Goal: Task Accomplishment & Management: Use online tool/utility

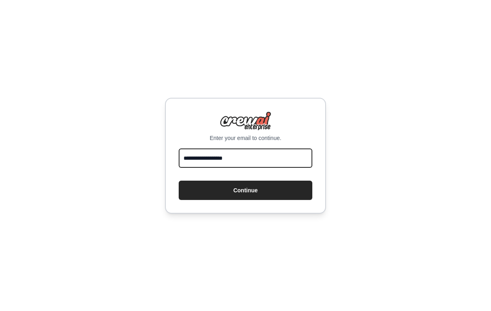
type input "**********"
click at [246, 190] on button "Continue" at bounding box center [246, 190] width 134 height 19
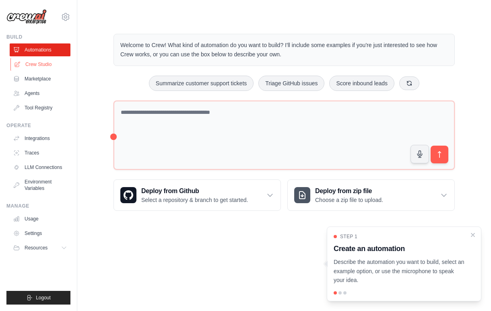
click at [44, 64] on link "Crew Studio" at bounding box center [40, 64] width 61 height 13
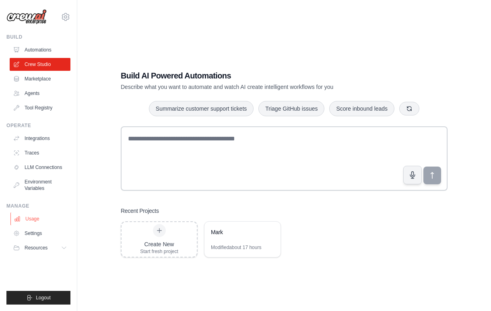
click at [37, 219] on link "Usage" at bounding box center [40, 219] width 61 height 13
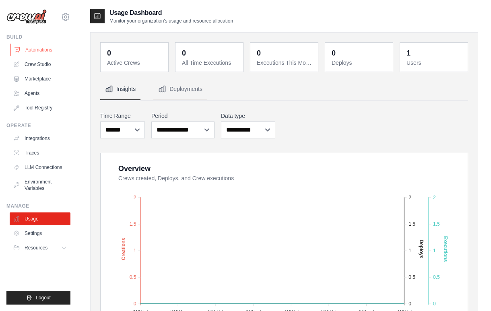
click at [30, 50] on link "Automations" at bounding box center [40, 49] width 61 height 13
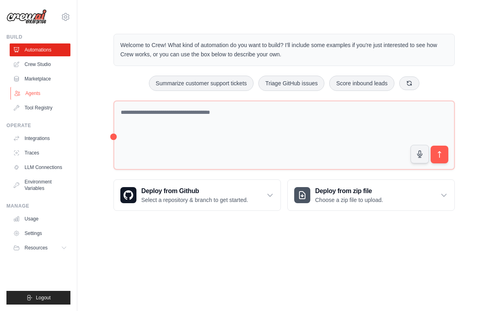
click at [37, 94] on link "Agents" at bounding box center [40, 93] width 61 height 13
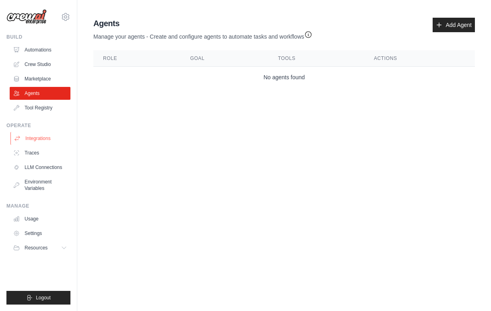
click at [35, 139] on link "Integrations" at bounding box center [40, 138] width 61 height 13
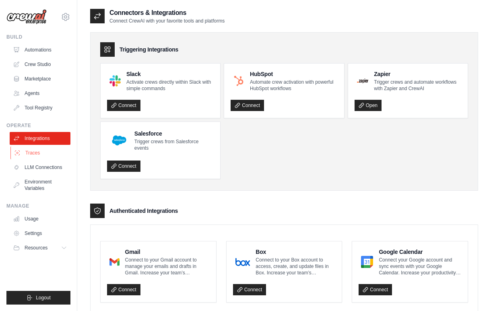
click at [35, 153] on link "Traces" at bounding box center [40, 153] width 61 height 13
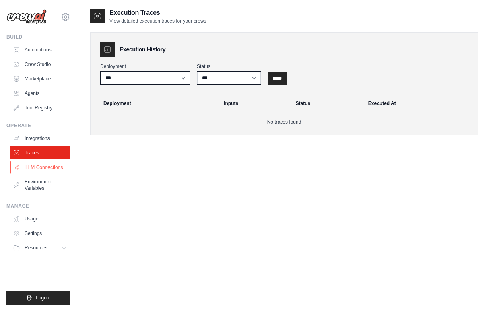
click at [35, 169] on link "LLM Connections" at bounding box center [40, 167] width 61 height 13
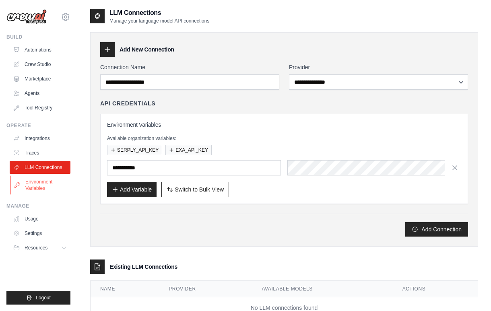
click at [35, 183] on link "Environment Variables" at bounding box center [40, 185] width 61 height 19
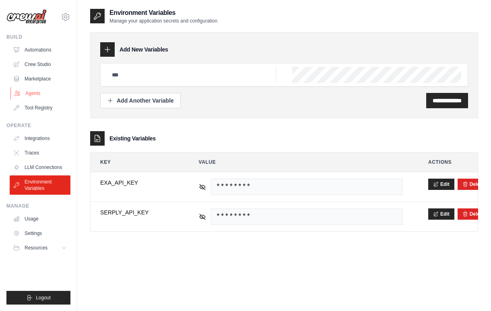
click at [35, 95] on link "Agents" at bounding box center [40, 93] width 61 height 13
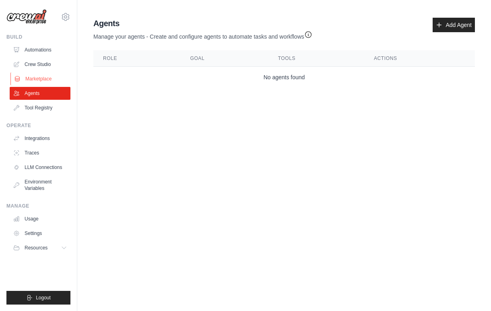
click at [36, 78] on link "Marketplace" at bounding box center [40, 78] width 61 height 13
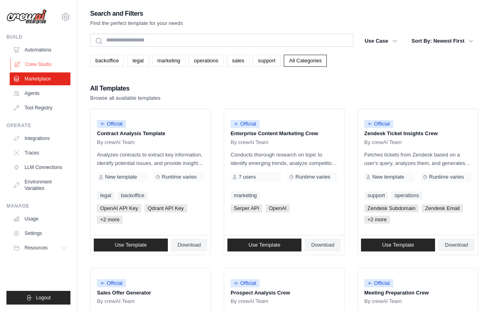
click at [38, 65] on link "Crew Studio" at bounding box center [40, 64] width 61 height 13
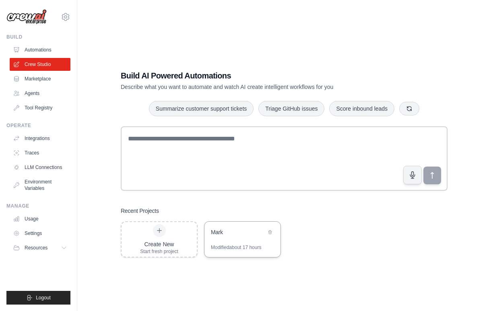
click at [244, 235] on div "Mark" at bounding box center [238, 232] width 55 height 8
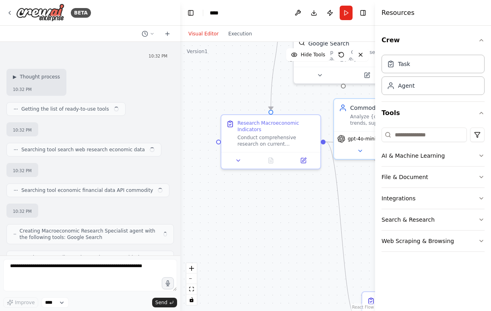
scroll to position [551, 0]
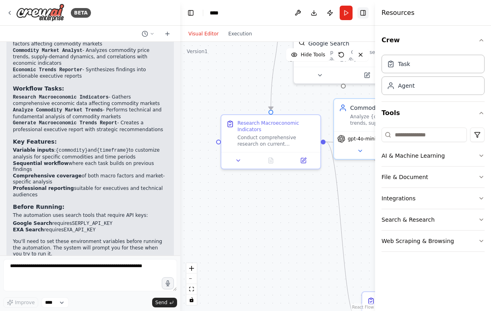
click at [365, 14] on button "Toggle Right Sidebar" at bounding box center [362, 12] width 11 height 11
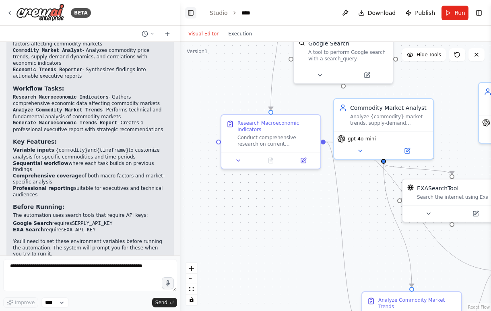
click at [190, 12] on button "Toggle Left Sidebar" at bounding box center [190, 12] width 11 height 11
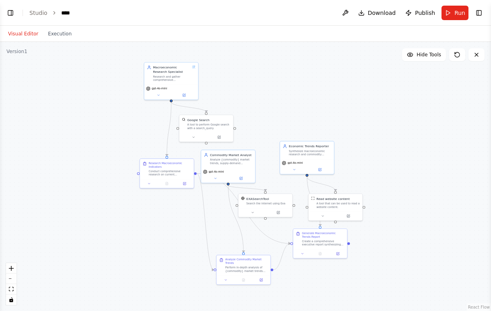
drag, startPoint x: 442, startPoint y: 116, endPoint x: 363, endPoint y: 155, distance: 88.6
click at [363, 155] on div ".deletable-edge-delete-btn { width: 20px; height: 20px; border: 0px solid #ffff…" at bounding box center [245, 176] width 491 height 269
drag, startPoint x: 207, startPoint y: 130, endPoint x: 233, endPoint y: 126, distance: 25.7
click at [233, 126] on div "Google Search A tool to perform Google search with a search_query." at bounding box center [233, 119] width 54 height 18
click at [182, 171] on div "Conduct comprehensive research on current macroeconomic indicators affecting {c…" at bounding box center [174, 172] width 43 height 7
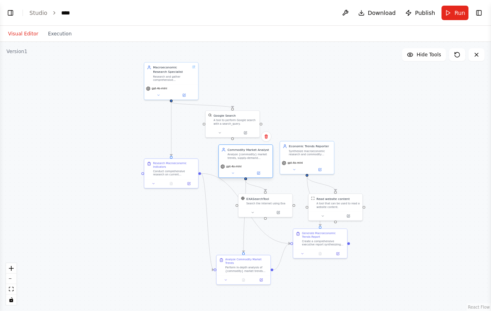
drag, startPoint x: 232, startPoint y: 170, endPoint x: 248, endPoint y: 166, distance: 16.6
click at [248, 166] on div "gpt-4o-mini" at bounding box center [246, 167] width 50 height 4
drag, startPoint x: 244, startPoint y: 124, endPoint x: 259, endPoint y: 117, distance: 16.2
click at [259, 117] on div "Google Search A tool to perform Google search with a search_query." at bounding box center [246, 110] width 54 height 18
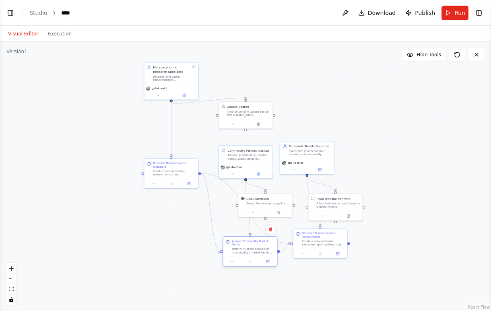
drag, startPoint x: 236, startPoint y: 266, endPoint x: 242, endPoint y: 247, distance: 19.7
click at [242, 247] on div "Analyze Commodity Market Trends Perform in-depth analysis of {commodity} market…" at bounding box center [253, 247] width 43 height 15
drag, startPoint x: 318, startPoint y: 244, endPoint x: 373, endPoint y: 234, distance: 55.3
click at [373, 234] on div "Create a comprehensive executive report synthesizing the macroeconomic research…" at bounding box center [380, 233] width 43 height 7
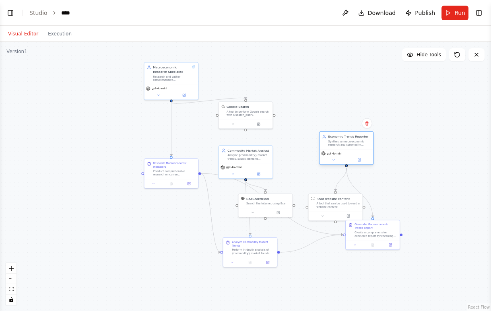
drag, startPoint x: 318, startPoint y: 160, endPoint x: 356, endPoint y: 149, distance: 39.4
click at [356, 149] on div "Economic Trends Reporter Synthesize macroeconomic research and commodity analys…" at bounding box center [346, 147] width 55 height 33
drag, startPoint x: 262, startPoint y: 163, endPoint x: 281, endPoint y: 156, distance: 20.1
click at [281, 156] on div "gpt-4o-mini" at bounding box center [263, 161] width 54 height 15
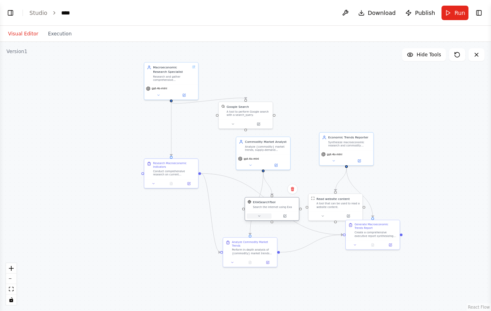
drag, startPoint x: 261, startPoint y: 210, endPoint x: 268, endPoint y: 215, distance: 8.7
click at [268, 215] on button at bounding box center [259, 215] width 25 height 5
drag, startPoint x: 264, startPoint y: 119, endPoint x: 111, endPoint y: 128, distance: 153.7
click at [111, 128] on div at bounding box center [93, 132] width 54 height 9
drag, startPoint x: 99, startPoint y: 124, endPoint x: 106, endPoint y: 133, distance: 11.8
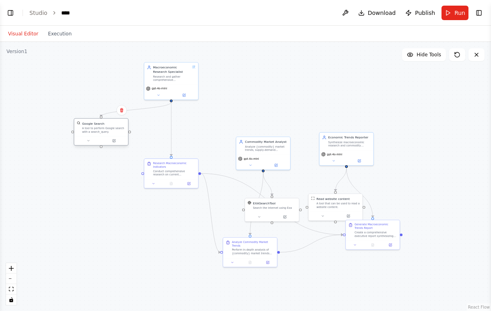
click at [106, 133] on div "A tool to perform Google search with a search_query." at bounding box center [103, 129] width 43 height 7
drag, startPoint x: 240, startPoint y: 258, endPoint x: 231, endPoint y: 254, distance: 9.6
click at [231, 254] on div at bounding box center [242, 257] width 54 height 9
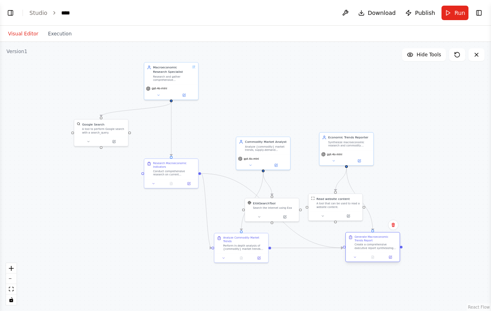
drag, startPoint x: 372, startPoint y: 238, endPoint x: 371, endPoint y: 251, distance: 12.5
click at [371, 251] on div "Generate Macroeconomic Trends Report Create a comprehensive executive report sy…" at bounding box center [373, 243] width 54 height 20
drag, startPoint x: 356, startPoint y: 145, endPoint x: 380, endPoint y: 130, distance: 28.4
click at [380, 130] on div "Synthesize macroeconomic research and commodity analysis into a comprehensive, …" at bounding box center [376, 129] width 43 height 7
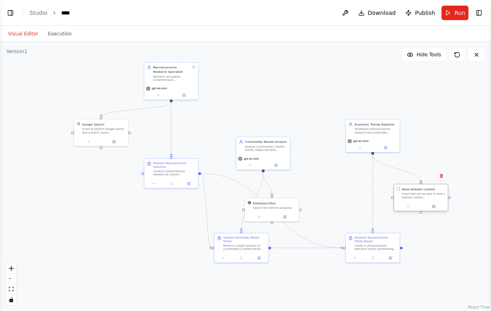
drag, startPoint x: 332, startPoint y: 209, endPoint x: 417, endPoint y: 198, distance: 85.6
click at [417, 198] on div "Read website content A tool that can be used to read a website content." at bounding box center [421, 193] width 54 height 18
drag, startPoint x: 245, startPoint y: 249, endPoint x: 266, endPoint y: 249, distance: 20.9
click at [266, 249] on div "Perform in-depth analysis of {commodity} market trends and their correlation wi…" at bounding box center [266, 246] width 43 height 7
drag, startPoint x: 270, startPoint y: 211, endPoint x: 321, endPoint y: 202, distance: 51.8
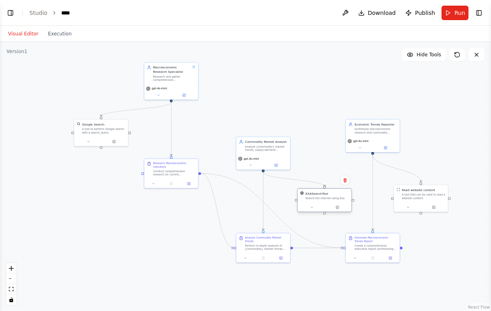
click at [321, 202] on div "EXASearchTool Search the internet using Exa" at bounding box center [324, 196] width 54 height 14
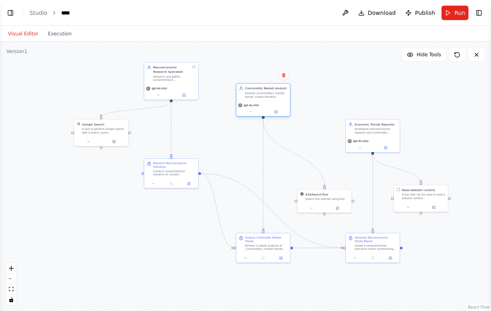
drag, startPoint x: 266, startPoint y: 156, endPoint x: 265, endPoint y: 101, distance: 54.7
click at [265, 101] on div "gpt-4o-mini" at bounding box center [263, 108] width 54 height 15
drag, startPoint x: 264, startPoint y: 244, endPoint x: 264, endPoint y: 212, distance: 31.4
click at [264, 212] on div "Analyze Commodity Market Trends Perform in-depth analysis of {commodity} market…" at bounding box center [266, 211] width 43 height 15
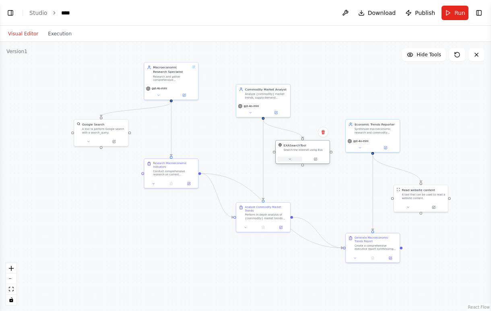
drag, startPoint x: 314, startPoint y: 204, endPoint x: 293, endPoint y: 158, distance: 50.8
click at [293, 158] on div at bounding box center [303, 159] width 54 height 9
drag, startPoint x: 258, startPoint y: 217, endPoint x: 250, endPoint y: 214, distance: 9.0
click at [250, 214] on div "Perform in-depth analysis of {commodity} market trends and their correlation wi…" at bounding box center [257, 211] width 43 height 7
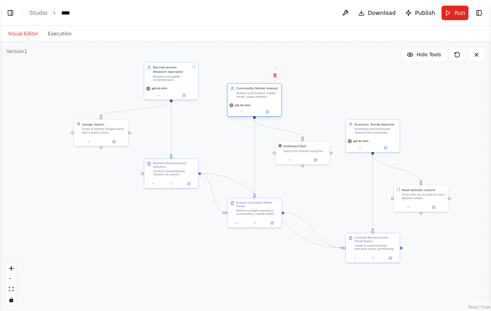
drag, startPoint x: 276, startPoint y: 99, endPoint x: 265, endPoint y: 99, distance: 10.9
click at [265, 99] on div "Commodity Market Analyst Analyze {commodity} market trends, supply-demand dynam…" at bounding box center [254, 93] width 54 height 18
drag, startPoint x: 180, startPoint y: 170, endPoint x: 180, endPoint y: 178, distance: 8.1
click at [180, 178] on div "Conduct comprehensive research on current macroeconomic indicators affecting {c…" at bounding box center [174, 181] width 43 height 7
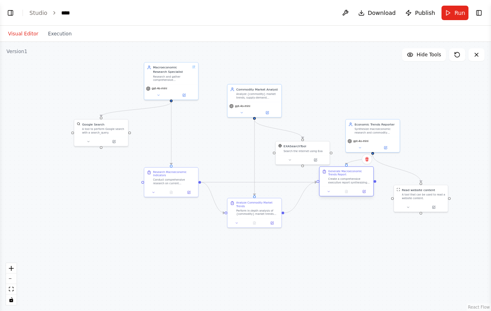
drag, startPoint x: 369, startPoint y: 247, endPoint x: 341, endPoint y: 183, distance: 69.9
click at [341, 183] on div "Create a comprehensive executive report synthesizing the macroeconomic research…" at bounding box center [349, 181] width 43 height 7
drag, startPoint x: 311, startPoint y: 154, endPoint x: 221, endPoint y: 147, distance: 90.5
click at [221, 147] on div "EXASearchTool Search the internet using Exa" at bounding box center [210, 143] width 55 height 24
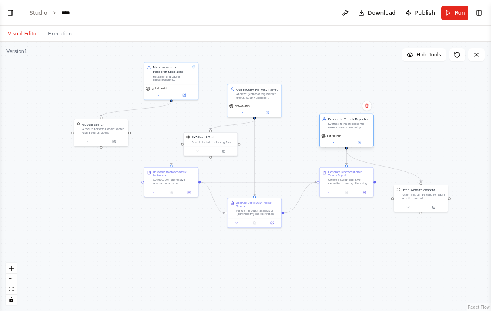
drag, startPoint x: 368, startPoint y: 140, endPoint x: 341, endPoint y: 134, distance: 28.1
click at [341, 134] on div "gpt-4o-mini" at bounding box center [331, 136] width 21 height 4
drag, startPoint x: 347, startPoint y: 184, endPoint x: 339, endPoint y: 184, distance: 7.6
click at [339, 184] on div "Create a comprehensive executive report synthesizing the macroeconomic research…" at bounding box center [341, 181] width 43 height 7
click at [265, 220] on div "Analyze Commodity Market Trends Perform in-depth analysis of {commodity} market…" at bounding box center [254, 212] width 54 height 20
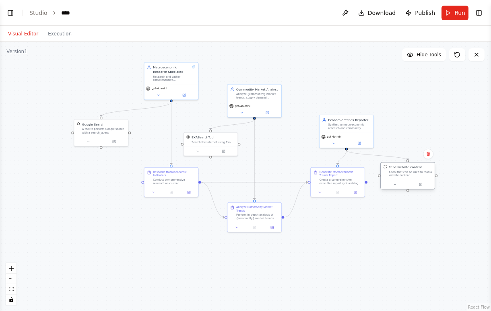
drag, startPoint x: 418, startPoint y: 200, endPoint x: 405, endPoint y: 180, distance: 24.3
click at [405, 180] on div "Read website content A tool that can be used to read a website content." at bounding box center [408, 172] width 54 height 18
drag, startPoint x: 111, startPoint y: 132, endPoint x: 111, endPoint y: 125, distance: 6.8
click at [111, 125] on div "A tool to perform Google search with a search_query." at bounding box center [103, 125] width 43 height 7
drag, startPoint x: 169, startPoint y: 188, endPoint x: 169, endPoint y: 201, distance: 13.3
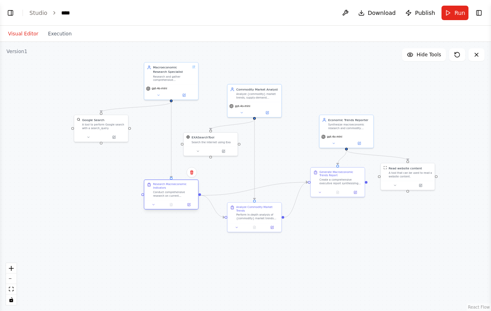
click at [169, 201] on div at bounding box center [171, 204] width 54 height 9
drag, startPoint x: 114, startPoint y: 126, endPoint x: 123, endPoint y: 136, distance: 13.5
click at [123, 136] on div "A tool to perform Google search with a search_query." at bounding box center [112, 134] width 43 height 7
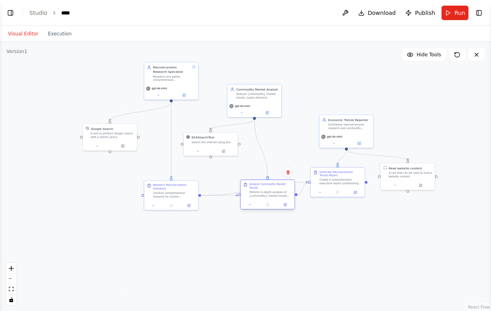
drag, startPoint x: 259, startPoint y: 220, endPoint x: 274, endPoint y: 199, distance: 26.3
click at [274, 199] on div "Analyze Commodity Market Trends Perform in-depth analysis of {commodity} market…" at bounding box center [268, 190] width 54 height 20
drag, startPoint x: 265, startPoint y: 94, endPoint x: 277, endPoint y: 95, distance: 12.5
click at [277, 95] on div "Analyze {commodity} market trends, supply-demand dynamics, price patterns, and …" at bounding box center [271, 94] width 43 height 7
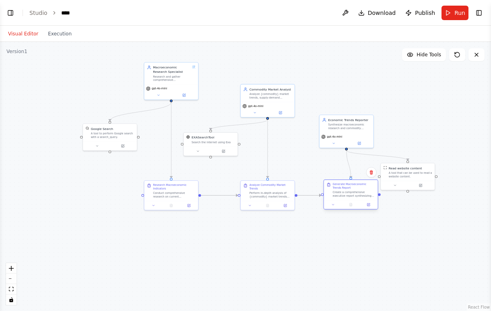
drag, startPoint x: 346, startPoint y: 184, endPoint x: 357, endPoint y: 198, distance: 18.7
click at [357, 198] on div "Generate Macroeconomic Trends Report Create a comprehensive executive report sy…" at bounding box center [351, 190] width 54 height 20
drag, startPoint x: 271, startPoint y: 193, endPoint x: 265, endPoint y: 221, distance: 28.8
click at [266, 221] on div "Perform in-depth analysis of {commodity} market trends and their correlation wi…" at bounding box center [266, 220] width 43 height 7
drag, startPoint x: 263, startPoint y: 102, endPoint x: 257, endPoint y: 101, distance: 6.1
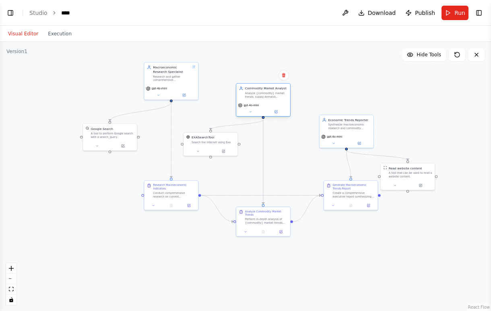
click at [257, 101] on div "gpt-4o-mini" at bounding box center [263, 108] width 54 height 15
click at [346, 133] on div "gpt-4o-mini" at bounding box center [351, 139] width 54 height 15
drag, startPoint x: 409, startPoint y: 177, endPoint x: 409, endPoint y: 168, distance: 8.9
click at [409, 168] on div "A tool that can be used to read a website content." at bounding box center [410, 164] width 43 height 7
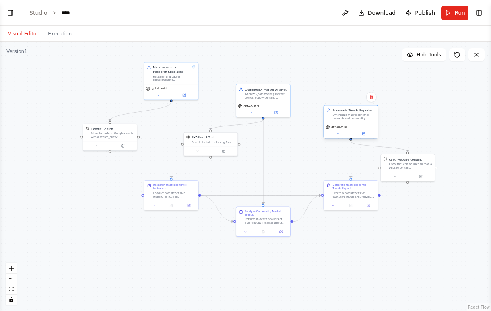
drag, startPoint x: 355, startPoint y: 128, endPoint x: 355, endPoint y: 118, distance: 10.9
click at [355, 118] on div "Synthesize macroeconomic research and commodity analysis into a comprehensive, …" at bounding box center [354, 117] width 43 height 7
drag, startPoint x: 405, startPoint y: 169, endPoint x: 405, endPoint y: 164, distance: 4.4
click at [405, 164] on div "Read website content A tool that can be used to read a website content." at bounding box center [408, 158] width 54 height 18
click at [412, 247] on div ".deletable-edge-delete-btn { width: 20px; height: 20px; border: 0px solid #ffff…" at bounding box center [245, 176] width 491 height 269
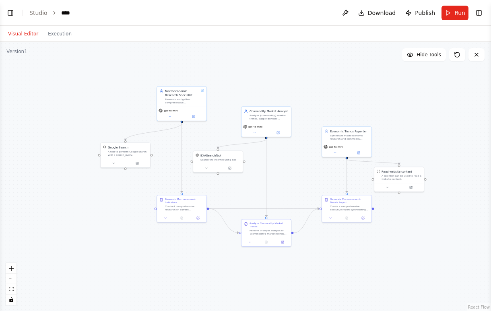
drag, startPoint x: 293, startPoint y: 156, endPoint x: 284, endPoint y: 168, distance: 14.9
click at [284, 168] on div ".deletable-edge-delete-btn { width: 20px; height: 20px; border: 0px solid #ffff…" at bounding box center [245, 176] width 491 height 269
click at [10, 13] on button "Toggle Left Sidebar" at bounding box center [10, 12] width 11 height 11
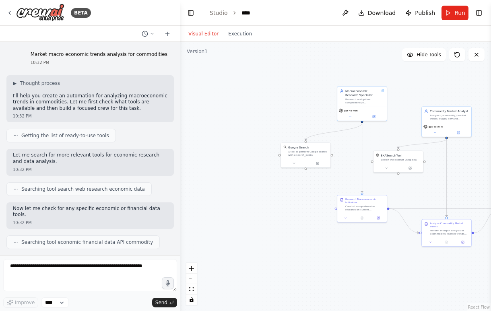
scroll to position [0, 0]
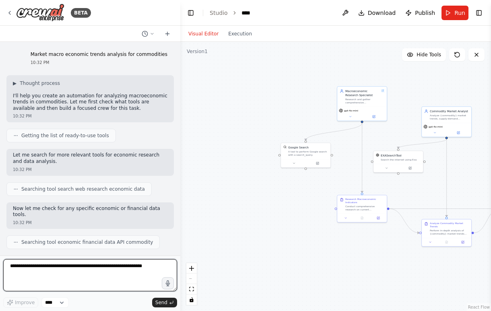
click at [77, 268] on textarea at bounding box center [90, 275] width 174 height 32
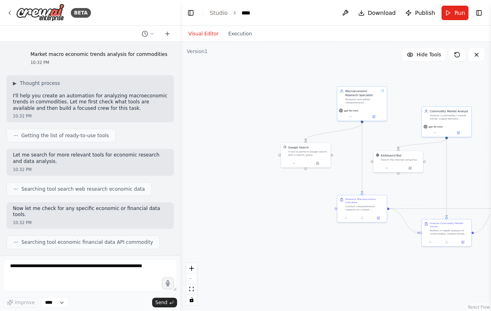
click at [292, 33] on div "Visual Editor Execution" at bounding box center [335, 34] width 311 height 16
click at [477, 14] on button "Toggle Right Sidebar" at bounding box center [478, 12] width 11 height 11
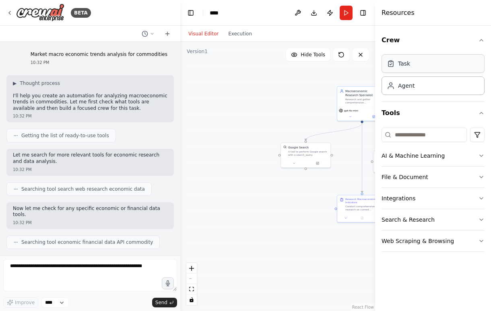
click at [455, 65] on div "Task" at bounding box center [433, 63] width 103 height 19
click at [420, 93] on div "Agent" at bounding box center [433, 85] width 103 height 19
click at [482, 155] on icon "button" at bounding box center [481, 156] width 6 height 6
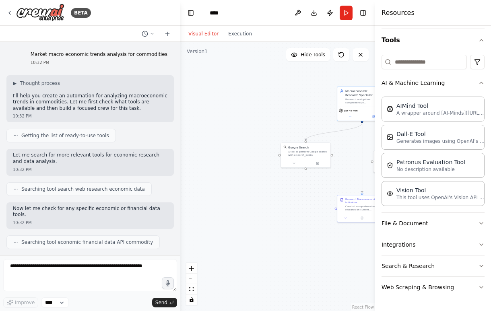
click at [480, 223] on icon "button" at bounding box center [481, 223] width 6 height 6
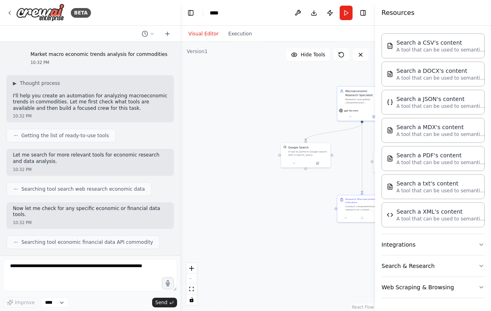
scroll to position [277, 0]
click at [481, 247] on icon "button" at bounding box center [481, 245] width 6 height 6
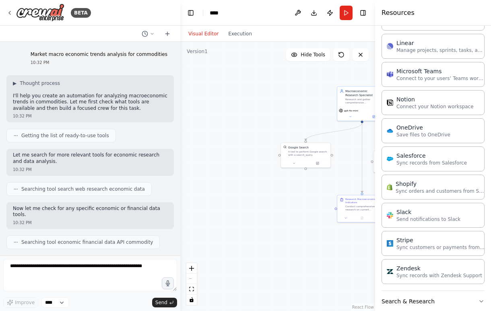
scroll to position [837, 0]
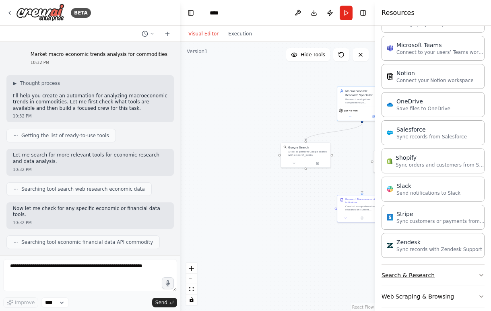
click at [479, 274] on icon "button" at bounding box center [481, 275] width 6 height 6
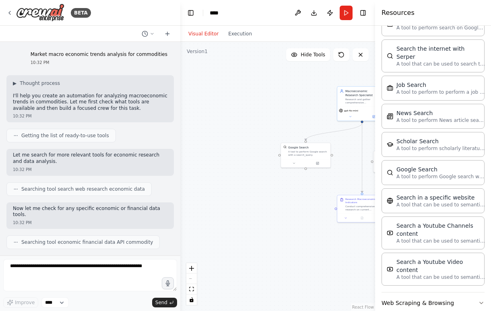
scroll to position [1256, 0]
click at [480, 300] on icon "button" at bounding box center [481, 303] width 6 height 6
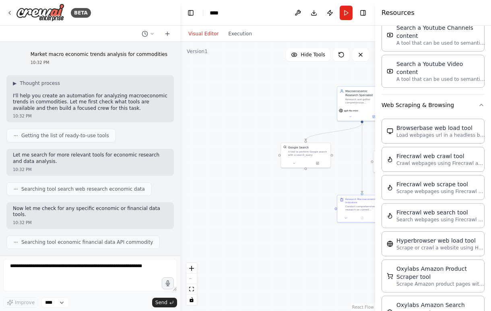
scroll to position [1394, 0]
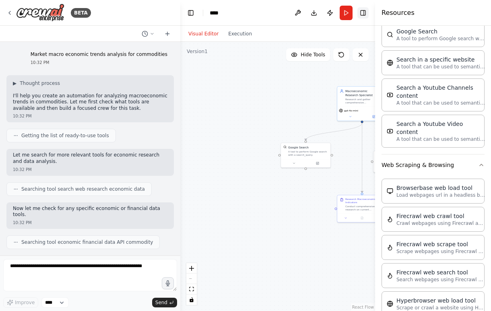
click at [365, 14] on button "Toggle Right Sidebar" at bounding box center [362, 12] width 11 height 11
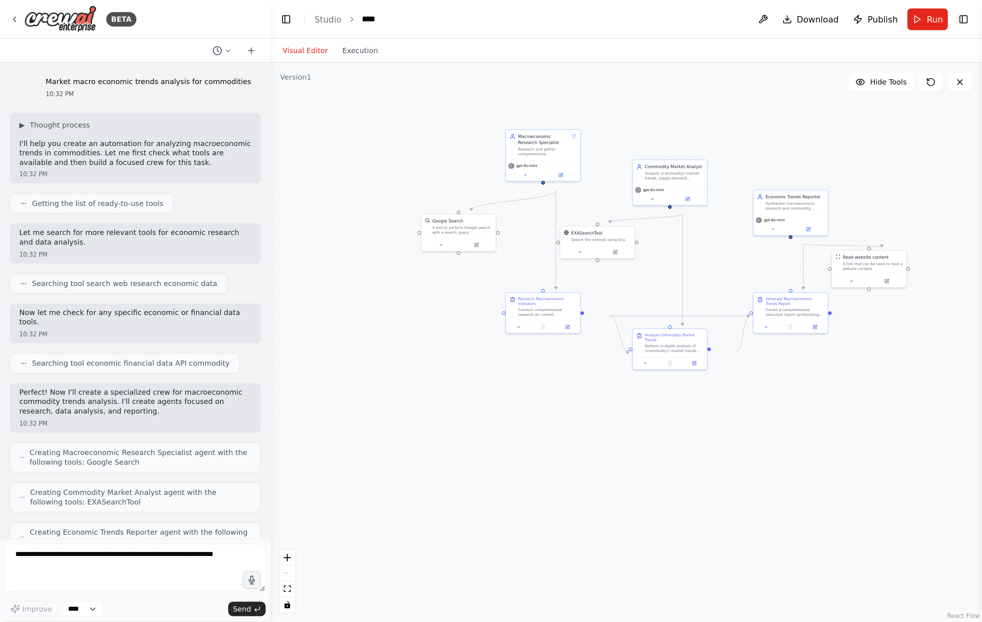
scroll to position [1394, 0]
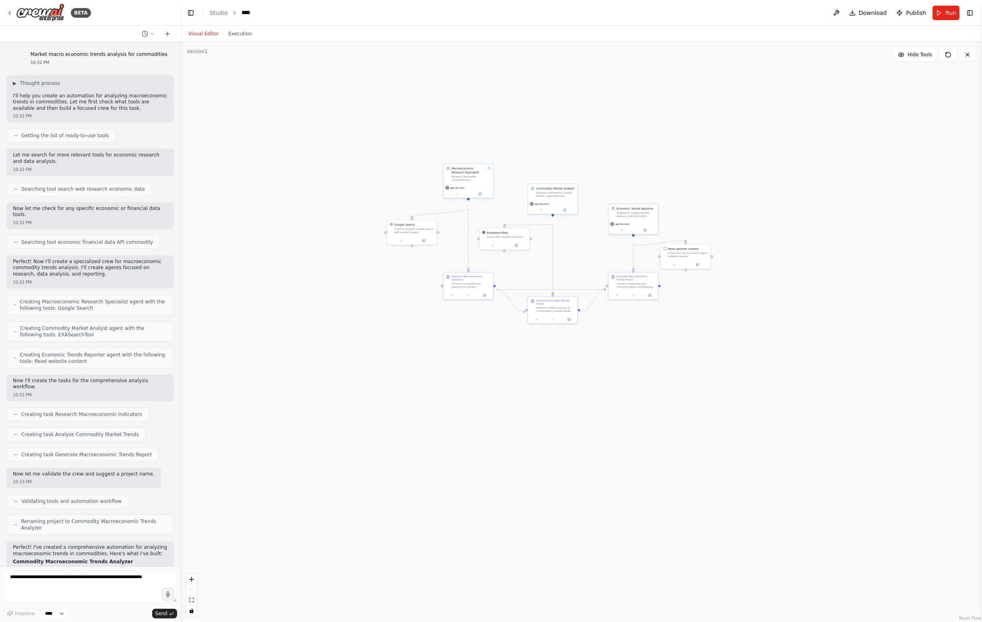
drag, startPoint x: 182, startPoint y: 332, endPoint x: 288, endPoint y: 409, distance: 131.4
click at [288, 311] on div ".deletable-edge-delete-btn { width: 20px; height: 20px; border: 0px solid #ffff…" at bounding box center [581, 332] width 802 height 580
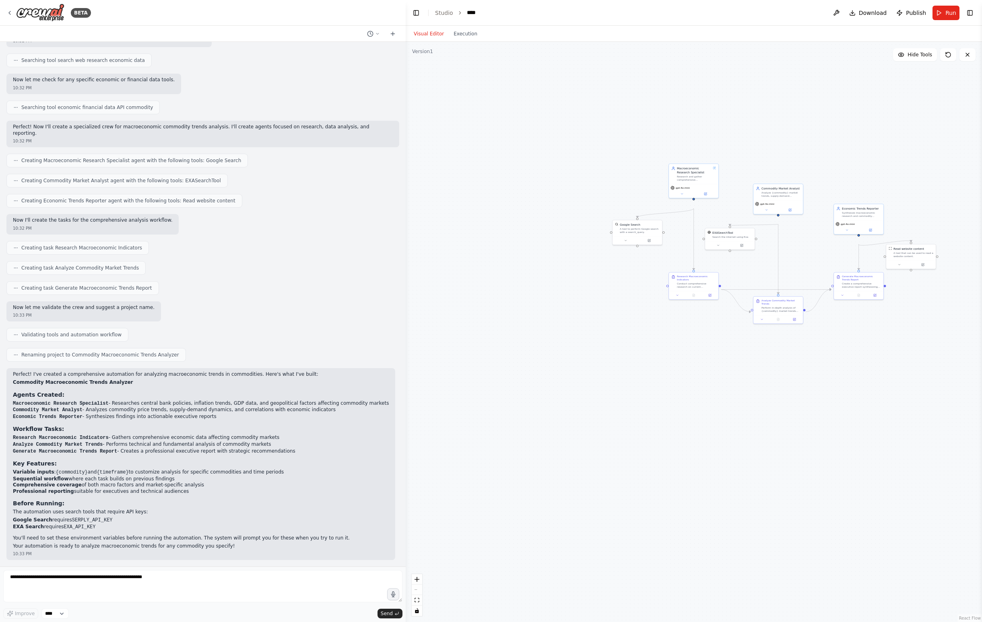
scroll to position [345, 0]
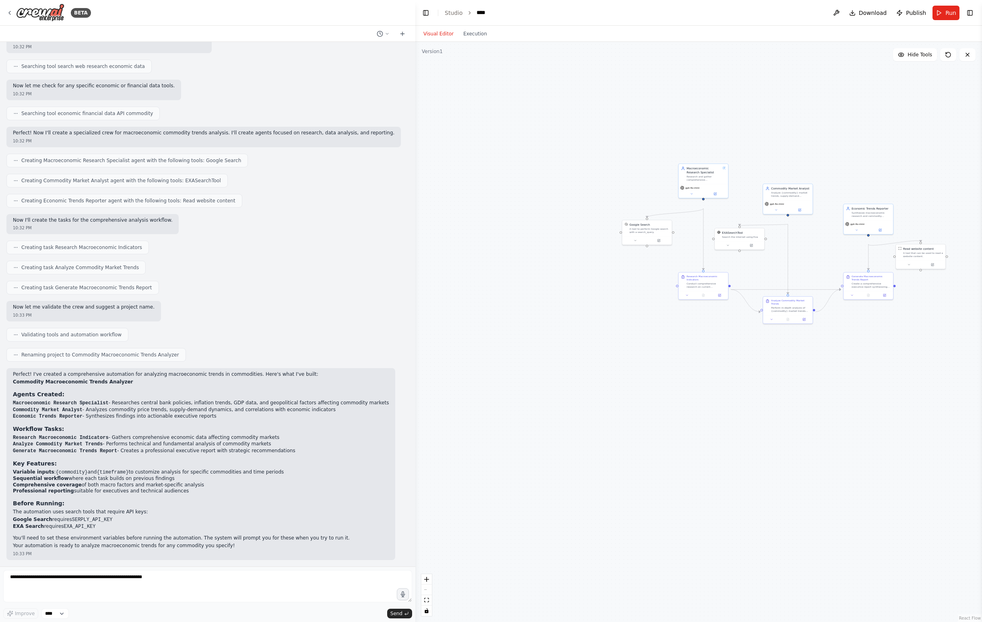
drag, startPoint x: 180, startPoint y: 464, endPoint x: 415, endPoint y: 443, distance: 236.8
click at [415, 311] on div "BETA Market macro economic trends analysis for commodities 10:32 PM ▶ Thought p…" at bounding box center [491, 311] width 982 height 622
click at [426, 13] on button "Toggle Left Sidebar" at bounding box center [425, 12] width 11 height 11
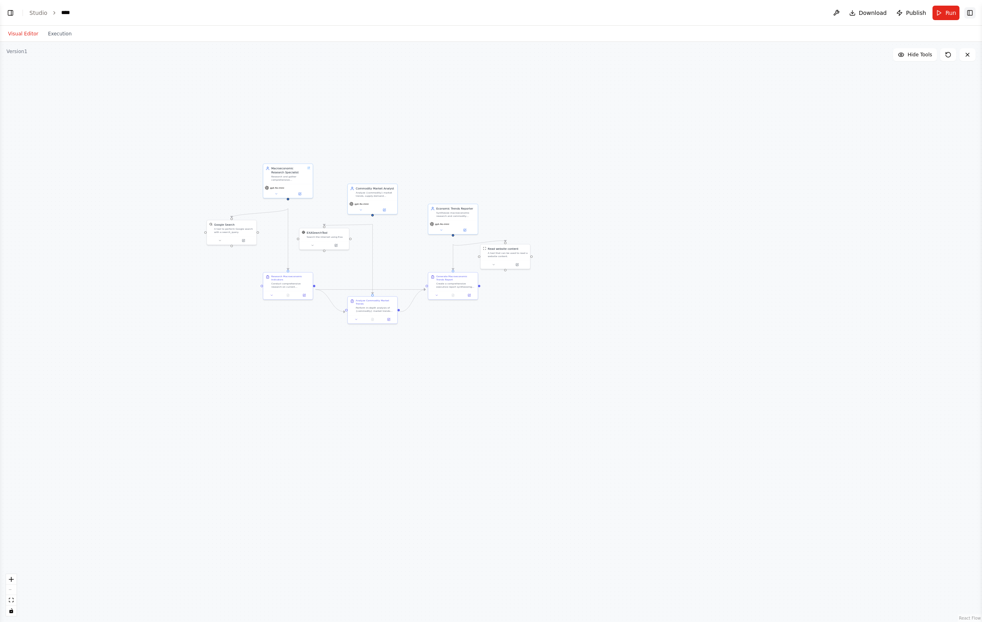
click at [491, 14] on button "Toggle Right Sidebar" at bounding box center [970, 12] width 11 height 11
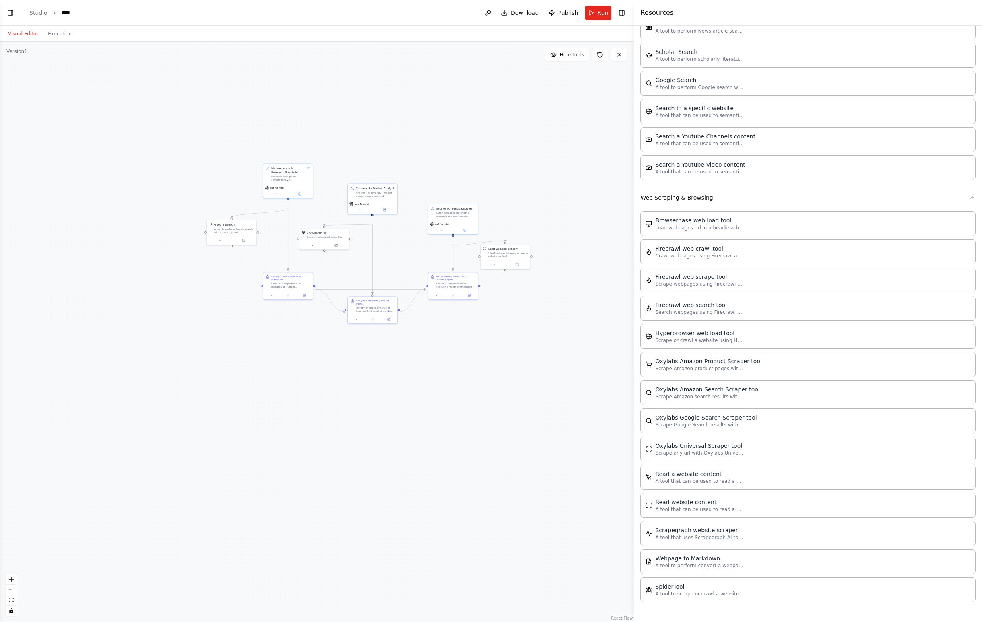
drag, startPoint x: 866, startPoint y: 341, endPoint x: 556, endPoint y: 351, distance: 310.1
click at [491, 311] on div "BETA Market macro economic trends analysis for commodities 10:32 PM ▶ Thought p…" at bounding box center [491, 311] width 982 height 622
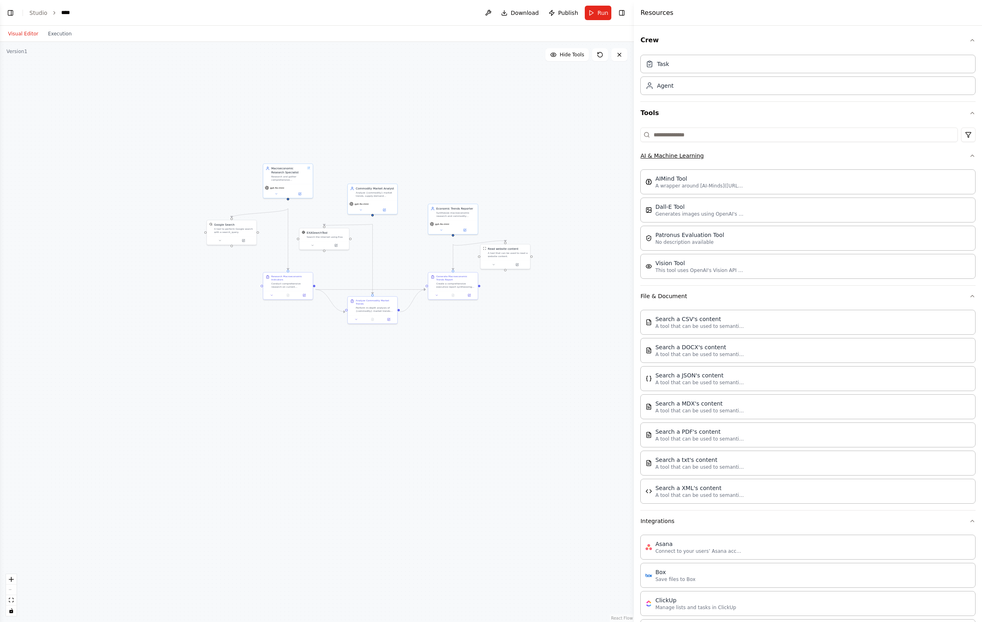
click at [491, 166] on button "AI & Machine Learning" at bounding box center [807, 155] width 335 height 21
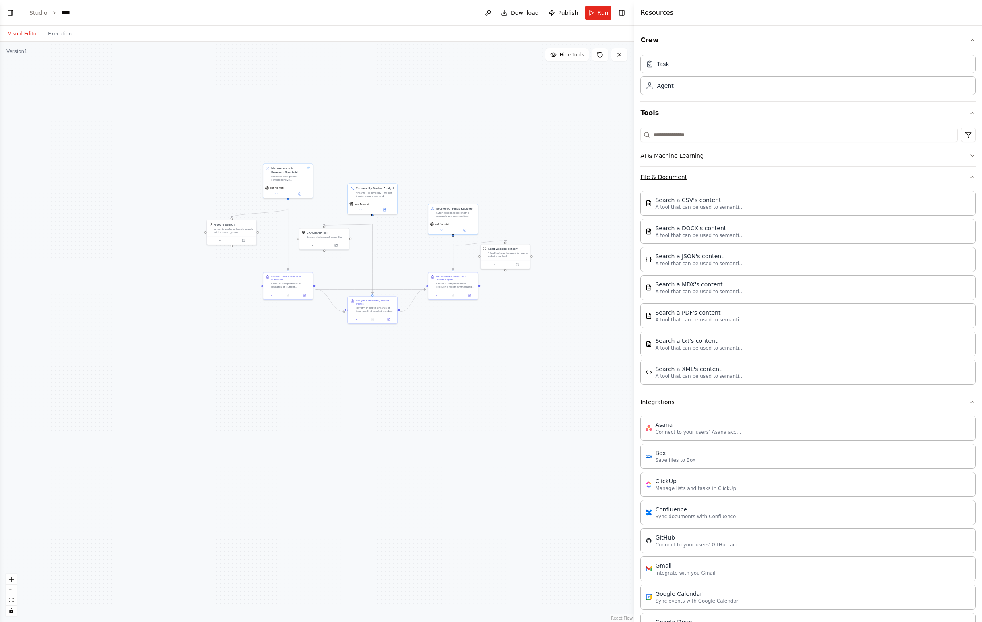
click at [491, 188] on button "File & Document" at bounding box center [807, 177] width 335 height 21
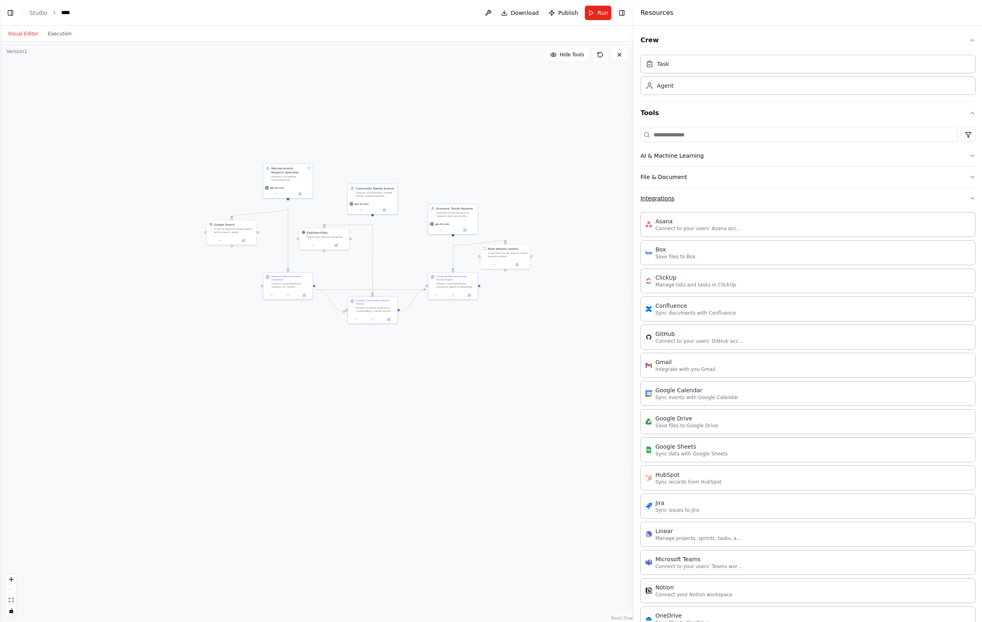
click at [491, 209] on button "Integrations" at bounding box center [807, 198] width 335 height 21
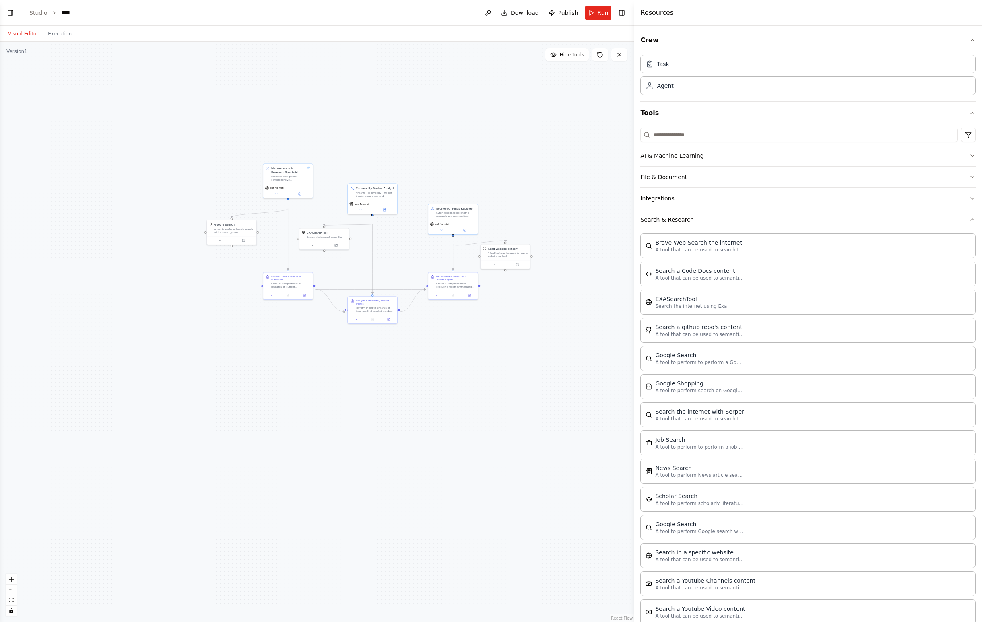
click at [491, 230] on button "Search & Research" at bounding box center [807, 219] width 335 height 21
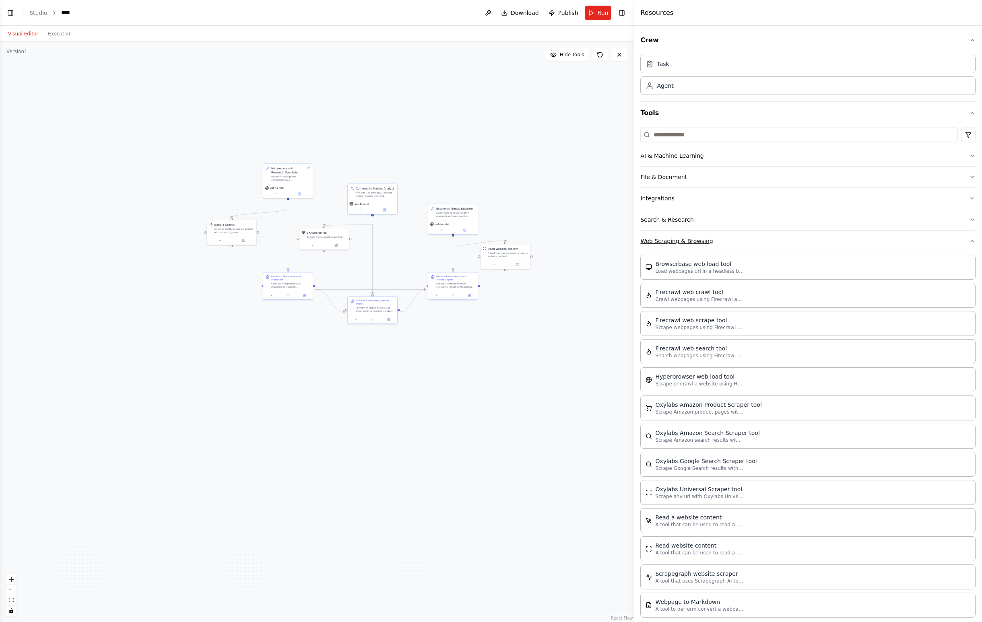
click at [491, 252] on button "Web Scraping & Browsing" at bounding box center [807, 241] width 335 height 21
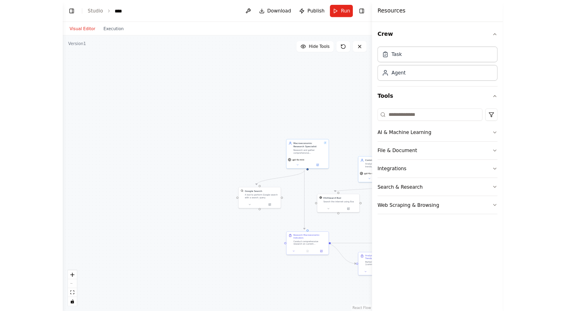
scroll to position [351, 0]
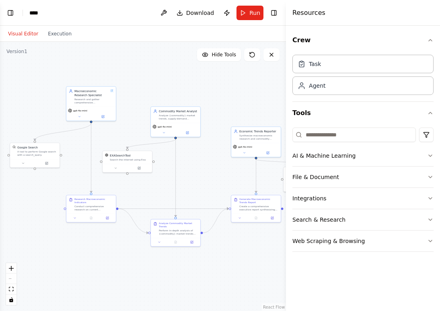
drag, startPoint x: 266, startPoint y: 131, endPoint x: 70, endPoint y: 54, distance: 211.5
click at [70, 54] on div ".deletable-edge-delete-btn { width: 20px; height: 20px; border: 0px solid #ffff…" at bounding box center [143, 176] width 286 height 269
click at [439, 11] on div "Resources" at bounding box center [363, 13] width 154 height 26
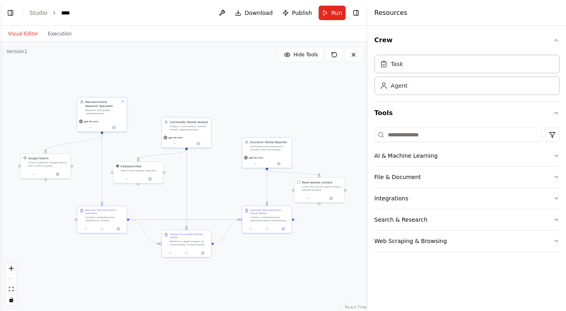
drag, startPoint x: 326, startPoint y: 127, endPoint x: 337, endPoint y: 138, distance: 15.4
click at [337, 138] on div ".deletable-edge-delete-btn { width: 20px; height: 20px; border: 0px solid #ffff…" at bounding box center [184, 176] width 368 height 269
click at [491, 154] on icon "button" at bounding box center [557, 156] width 6 height 6
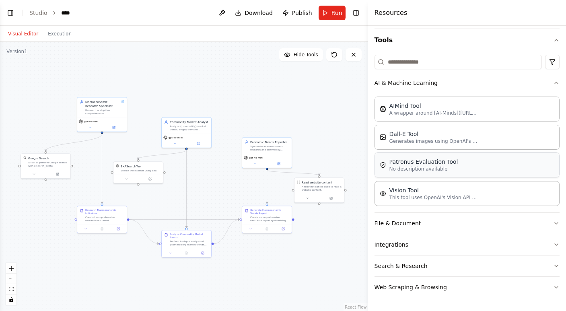
scroll to position [73, 0]
click at [264, 150] on div "Synthesize macroeconomic research and commodity analysis into a comprehensive, …" at bounding box center [269, 147] width 39 height 6
click at [316, 188] on div "A tool that can be used to read a website content." at bounding box center [322, 187] width 40 height 6
click at [491, 224] on icon "button" at bounding box center [557, 223] width 6 height 6
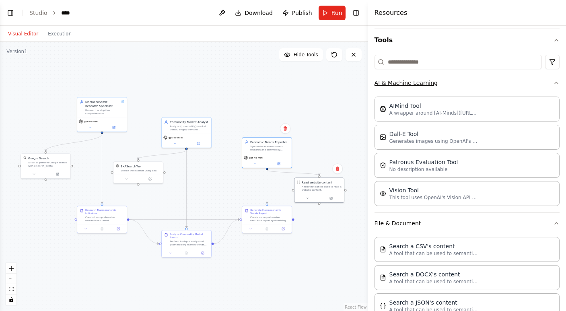
click at [491, 80] on icon "button" at bounding box center [557, 83] width 6 height 6
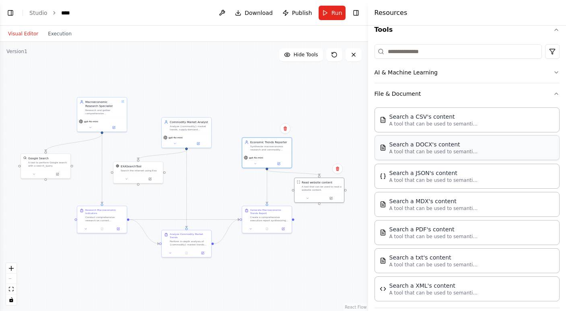
scroll to position [81, 0]
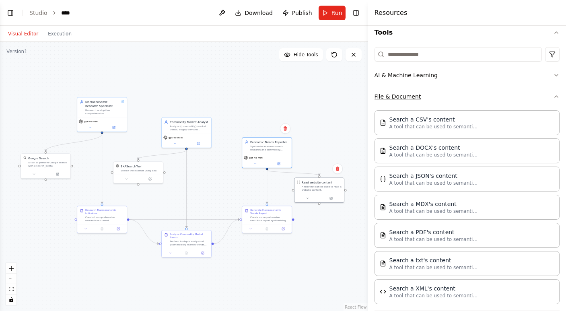
click at [491, 95] on icon "button" at bounding box center [557, 96] width 6 height 6
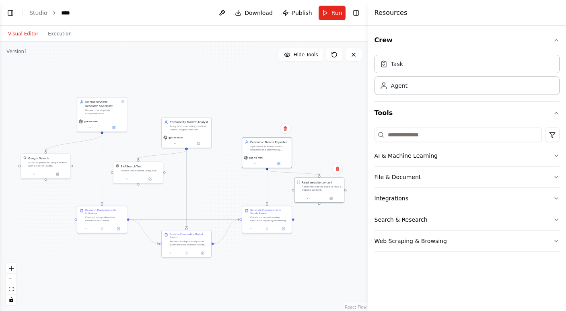
click at [491, 197] on icon "button" at bounding box center [557, 198] width 6 height 6
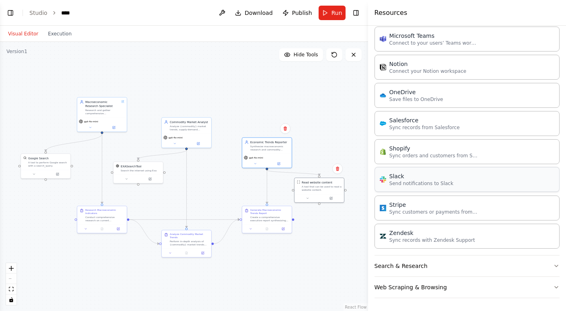
scroll to position [524, 0]
click at [419, 265] on button "Search & Research" at bounding box center [467, 266] width 185 height 21
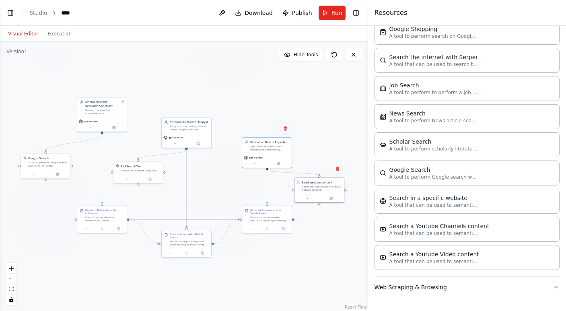
scroll to position [0, 0]
click at [491, 284] on icon "button" at bounding box center [557, 287] width 6 height 6
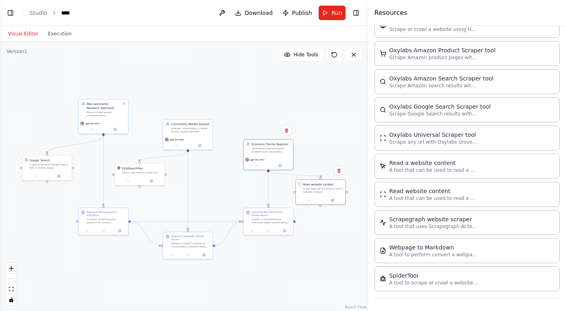
drag, startPoint x: 262, startPoint y: 142, endPoint x: 328, endPoint y: 118, distance: 70.1
click at [328, 118] on div ".deletable-edge-delete-btn { width: 20px; height: 20px; border: 0px solid #ffff…" at bounding box center [184, 176] width 368 height 269
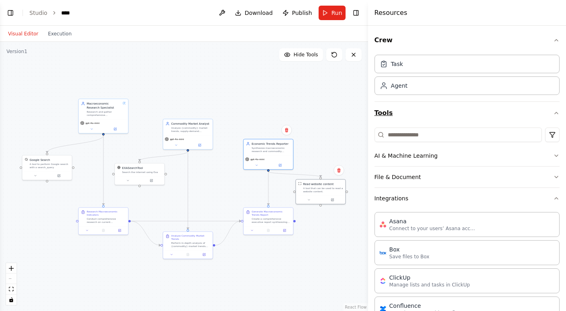
click at [491, 114] on icon "button" at bounding box center [557, 113] width 6 height 6
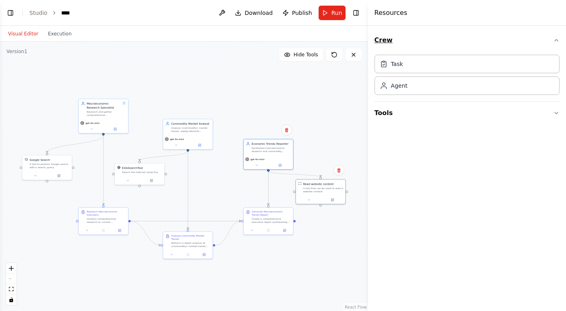
click at [491, 38] on icon "button" at bounding box center [557, 40] width 6 height 6
click at [255, 14] on span "Download" at bounding box center [259, 13] width 28 height 8
click at [359, 11] on button "Toggle Right Sidebar" at bounding box center [356, 12] width 11 height 11
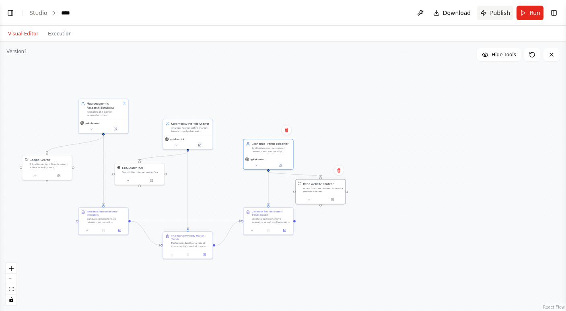
click at [491, 11] on span "Publish" at bounding box center [500, 13] width 20 height 8
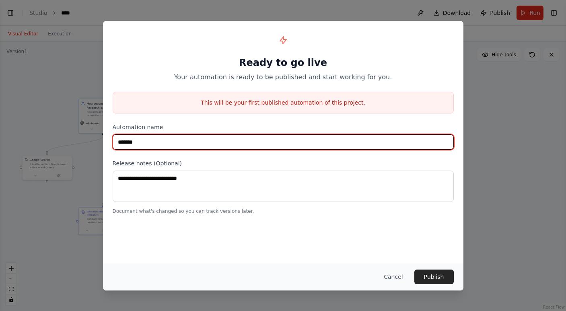
click at [153, 139] on input "*******" at bounding box center [283, 141] width 341 height 15
type input "**********"
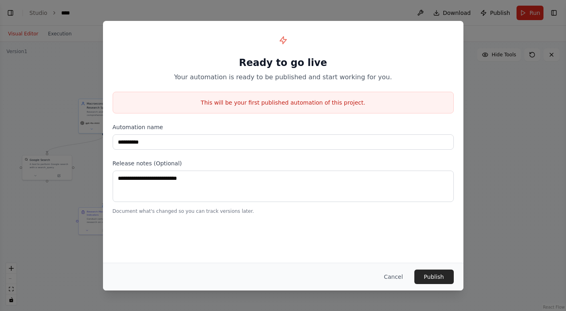
click at [416, 128] on label "Automation name" at bounding box center [283, 127] width 341 height 8
click at [434, 277] on button "Publish" at bounding box center [434, 277] width 39 height 14
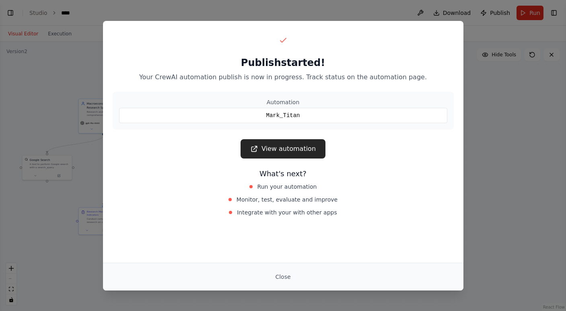
click at [286, 149] on link "View automation" at bounding box center [283, 148] width 85 height 19
click at [282, 274] on button "Close" at bounding box center [283, 277] width 28 height 14
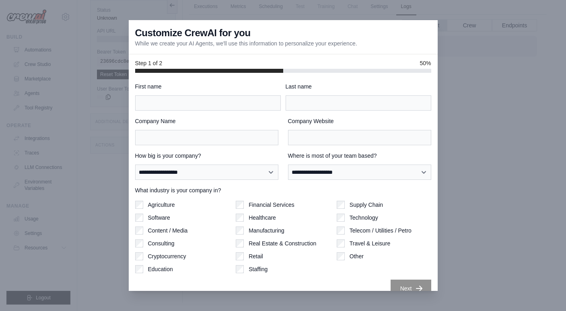
drag, startPoint x: 136, startPoint y: 33, endPoint x: 281, endPoint y: 50, distance: 145.5
click at [281, 50] on div "Customize CrewAI for you While we create your AI Agents, we'll use this informa…" at bounding box center [283, 37] width 309 height 34
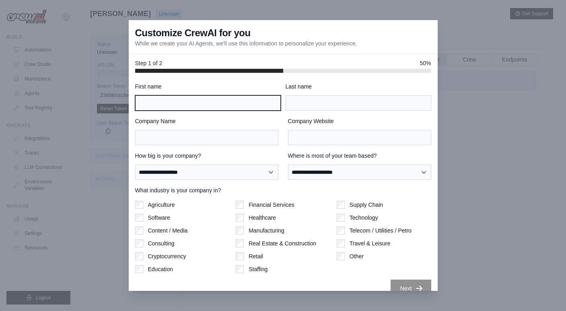
type input "*"
type input "****"
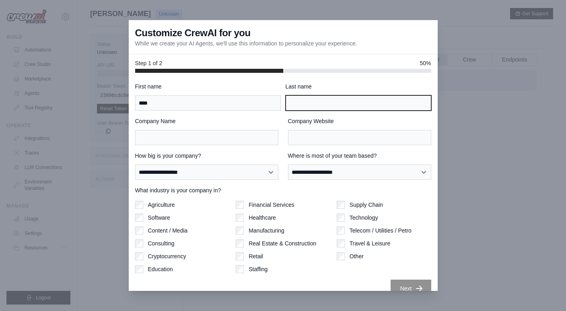
click at [359, 101] on input "Last name" at bounding box center [359, 102] width 146 height 15
type input "*****"
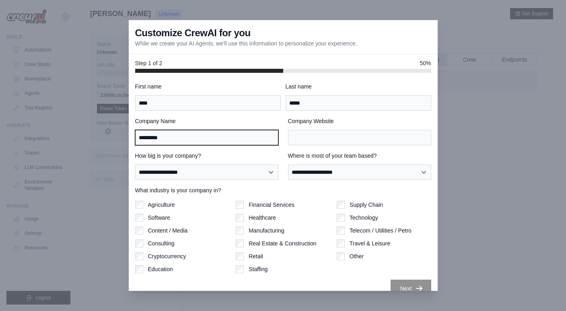
type input "*********"
click at [303, 185] on div "**********" at bounding box center [283, 190] width 296 height 215
click at [266, 153] on label "How big is your company?" at bounding box center [206, 156] width 143 height 8
click at [266, 165] on select "**********" at bounding box center [206, 172] width 143 height 15
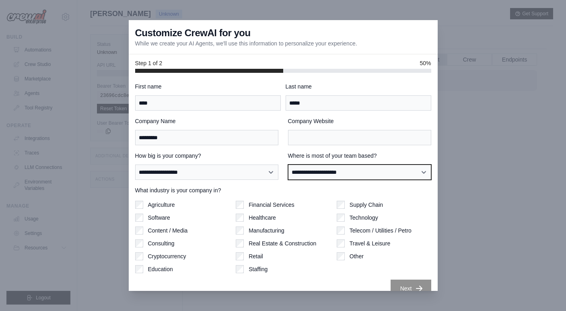
select select "**********"
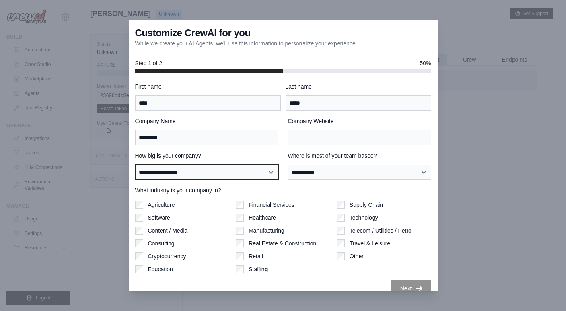
select select "**********"
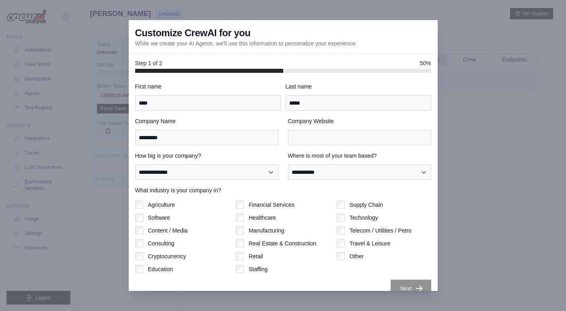
click at [283, 152] on div "**********" at bounding box center [283, 166] width 296 height 28
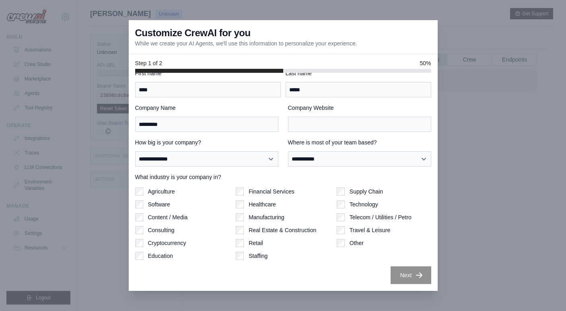
scroll to position [13, 0]
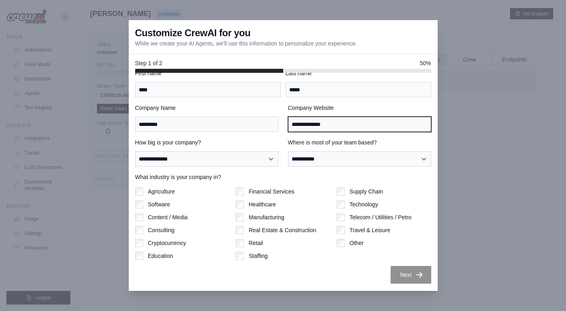
type input "**********"
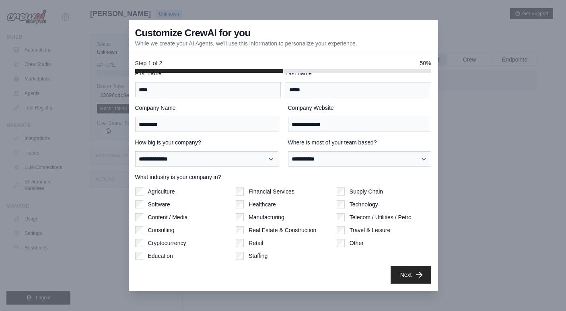
click at [405, 275] on button "Next" at bounding box center [411, 275] width 41 height 18
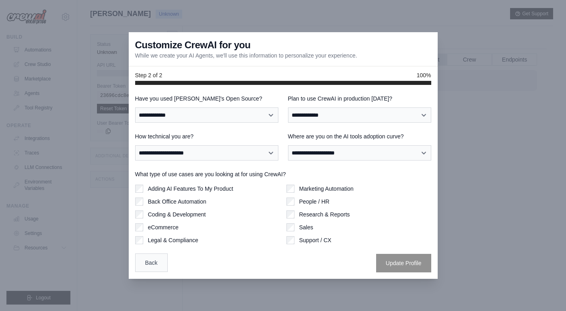
click at [153, 265] on button "Back" at bounding box center [151, 263] width 33 height 19
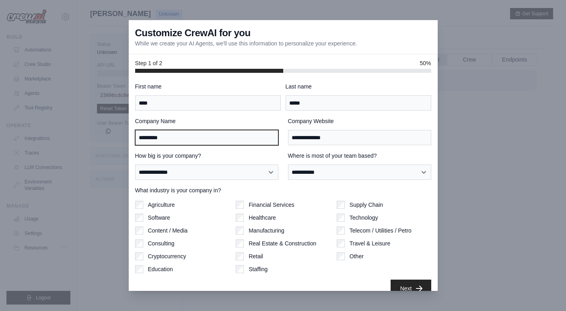
click at [179, 137] on input "*********" at bounding box center [206, 137] width 143 height 15
type input "*****"
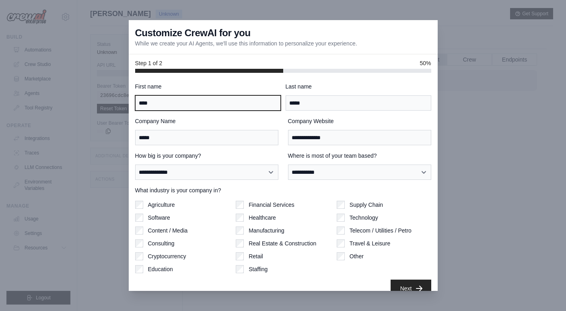
click at [184, 108] on input "****" at bounding box center [208, 102] width 146 height 15
type input "***"
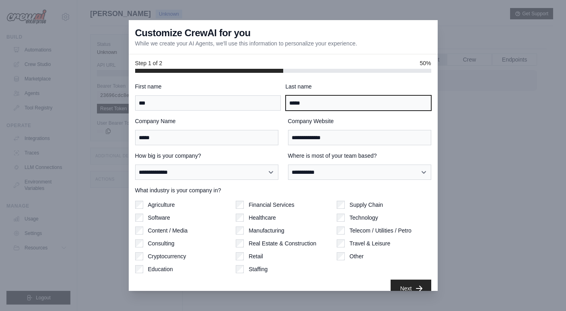
click at [300, 105] on input "*****" at bounding box center [359, 102] width 146 height 15
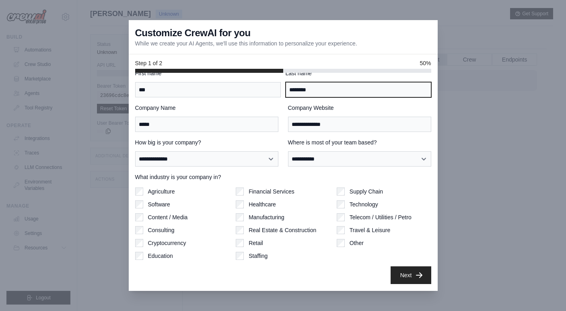
scroll to position [13, 0]
type input "********"
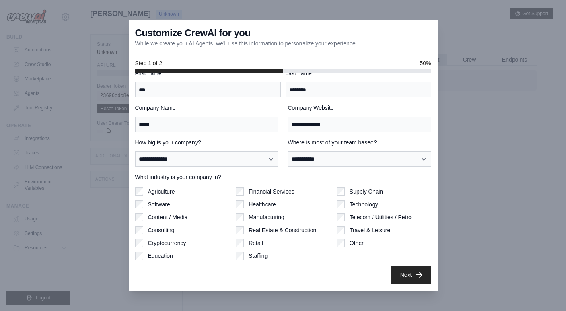
click at [402, 277] on button "Next" at bounding box center [411, 275] width 41 height 18
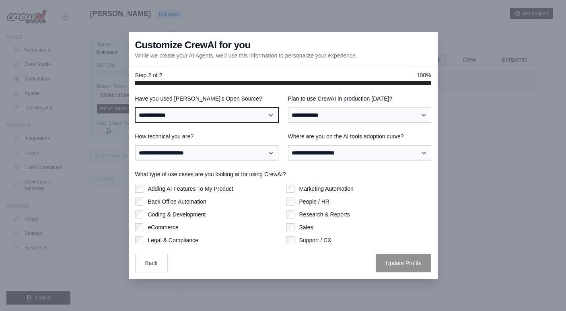
select select "**"
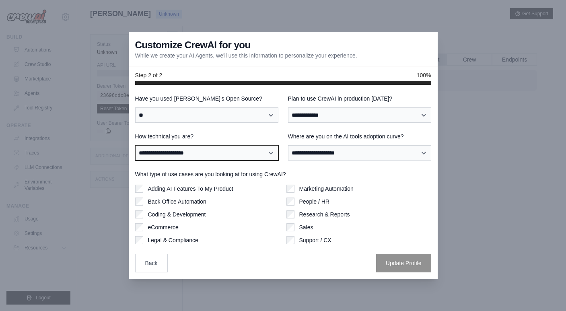
select select "**********"
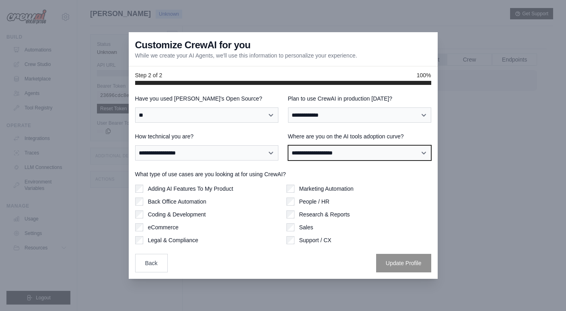
select select "**********"
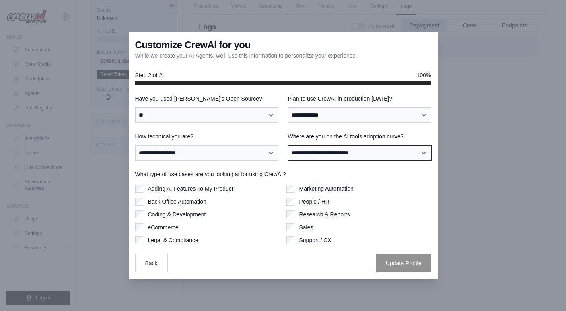
scroll to position [34, 0]
drag, startPoint x: 173, startPoint y: 178, endPoint x: 263, endPoint y: 178, distance: 90.2
click at [263, 178] on label "What type of use cases are you looking at for using CrewAI?" at bounding box center [283, 174] width 296 height 8
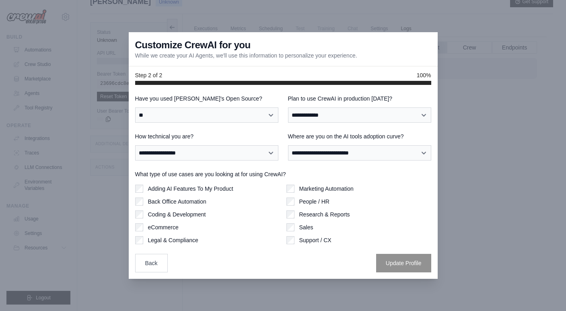
scroll to position [0, 0]
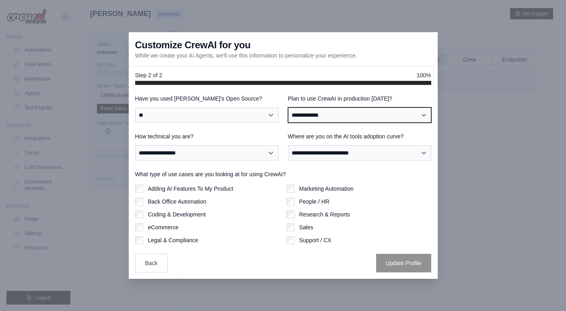
select select "****"
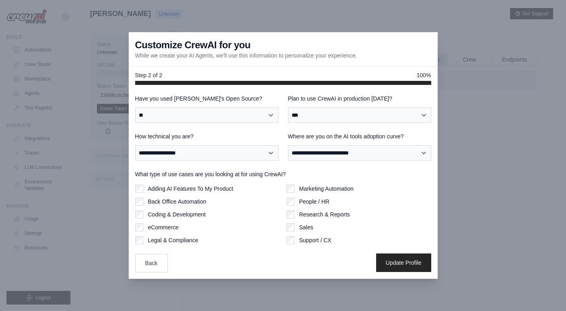
click at [402, 264] on button "Update Profile" at bounding box center [403, 263] width 55 height 19
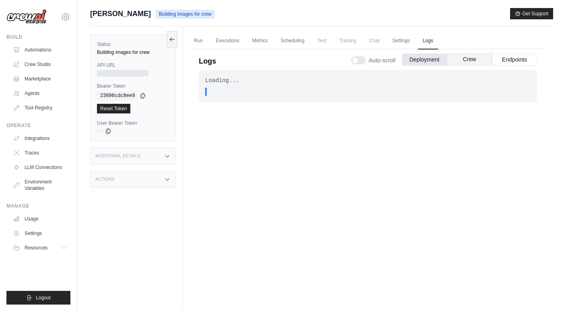
click at [470, 59] on button "Crew" at bounding box center [469, 59] width 45 height 12
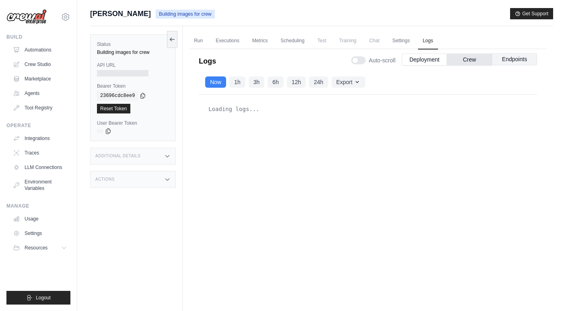
click at [519, 57] on button "Endpoints" at bounding box center [514, 59] width 45 height 12
click at [431, 60] on button "Deployment" at bounding box center [424, 59] width 45 height 12
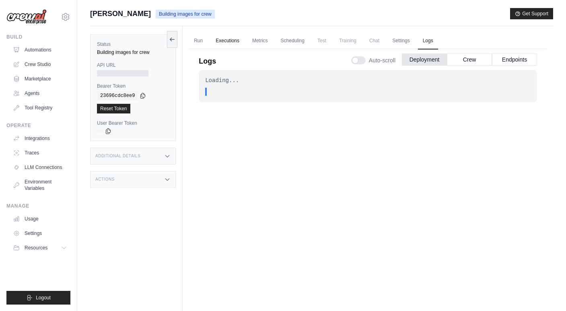
click at [232, 41] on link "Executions" at bounding box center [227, 41] width 33 height 17
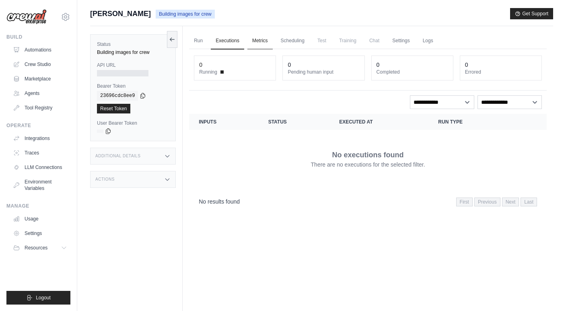
click at [261, 41] on link "Metrics" at bounding box center [260, 41] width 25 height 17
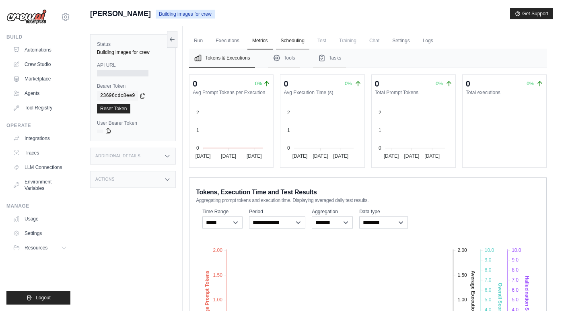
click at [293, 40] on link "Scheduling" at bounding box center [292, 41] width 33 height 17
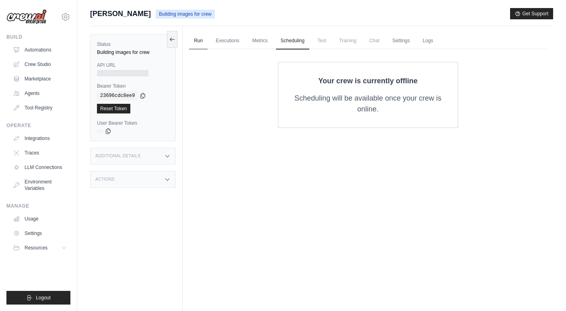
click at [199, 42] on link "Run" at bounding box center [198, 41] width 19 height 17
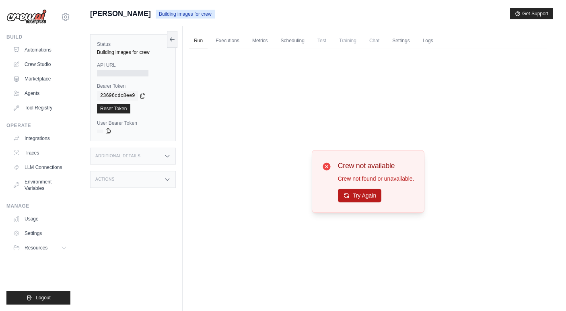
click at [359, 197] on button "Try Again" at bounding box center [360, 196] width 44 height 14
click at [232, 42] on link "Executions" at bounding box center [227, 41] width 33 height 17
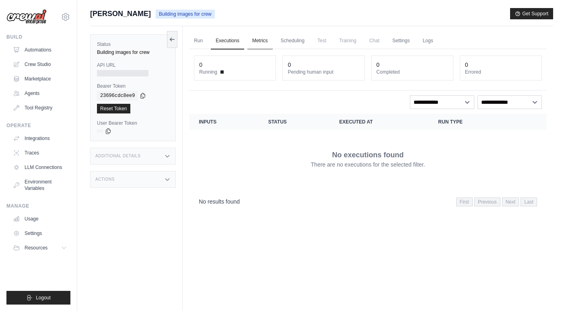
click at [264, 43] on link "Metrics" at bounding box center [260, 41] width 25 height 17
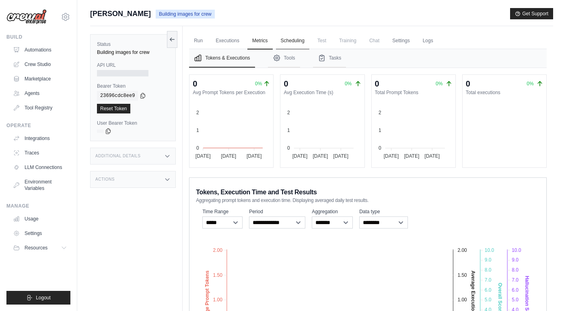
click at [293, 41] on link "Scheduling" at bounding box center [292, 41] width 33 height 17
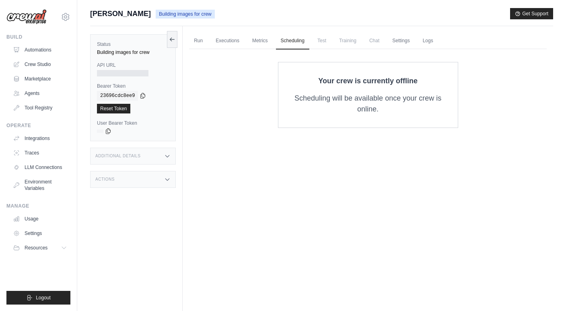
click at [322, 41] on span "Test" at bounding box center [322, 41] width 19 height 16
click at [353, 41] on span "Training" at bounding box center [348, 41] width 27 height 16
click at [403, 41] on link "Settings" at bounding box center [401, 41] width 27 height 17
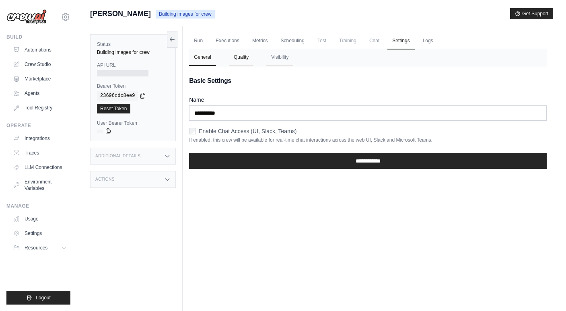
click at [246, 55] on button "Quality" at bounding box center [241, 57] width 25 height 17
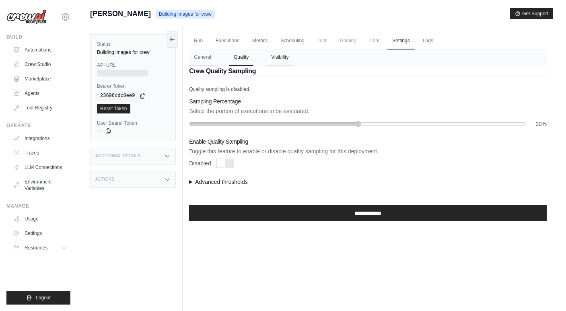
click at [286, 57] on button "Visibility" at bounding box center [279, 57] width 27 height 17
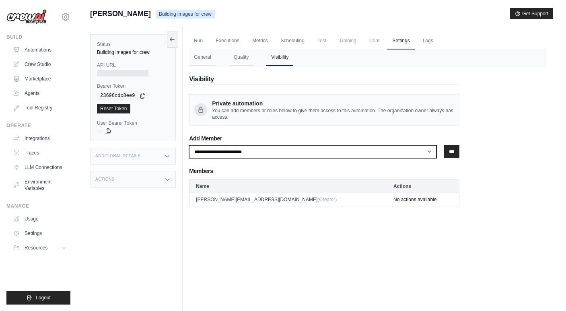
select select "**********"
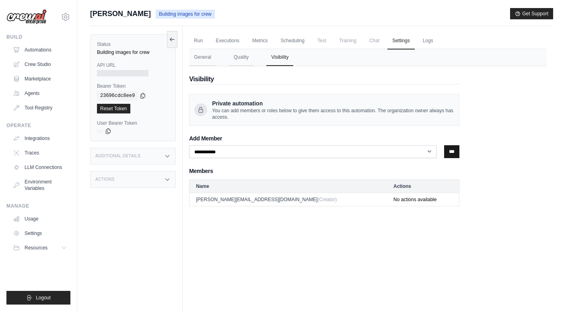
click at [450, 150] on input "***" at bounding box center [451, 151] width 15 height 13
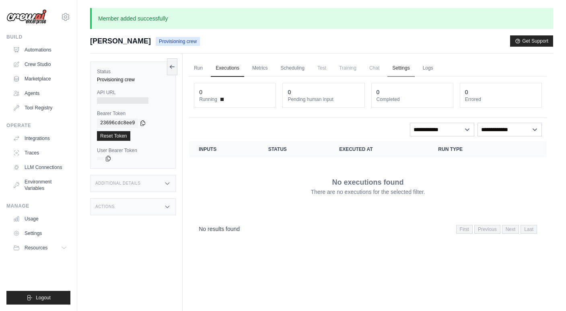
click at [403, 69] on link "Settings" at bounding box center [401, 68] width 27 height 17
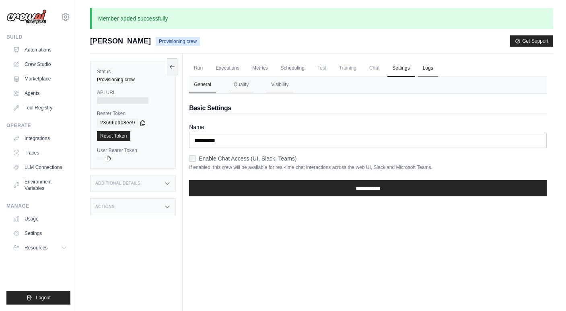
click at [428, 70] on link "Logs" at bounding box center [428, 68] width 20 height 17
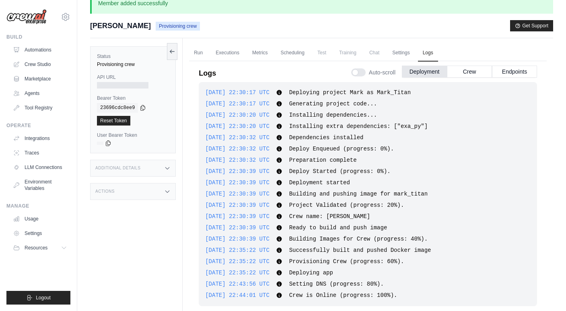
scroll to position [3, 0]
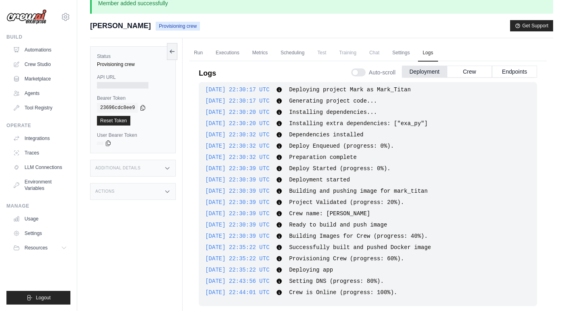
click at [189, 132] on div "Logs Auto-scroll Deployment Crew Endpoints [DATE] 22:30:17 UTC Deploying projec…" at bounding box center [368, 188] width 358 height 264
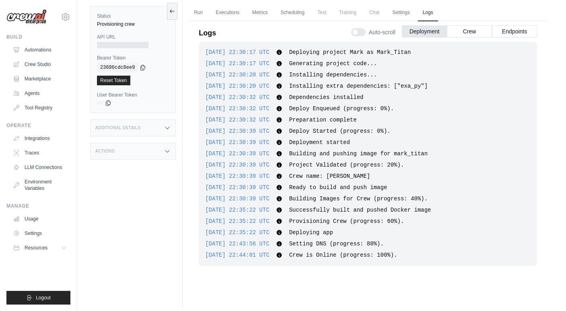
scroll to position [54, 0]
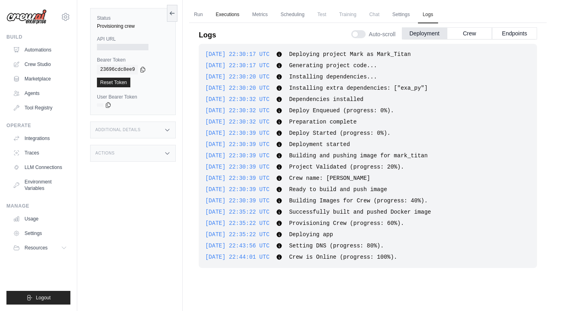
click at [231, 15] on link "Executions" at bounding box center [227, 14] width 33 height 17
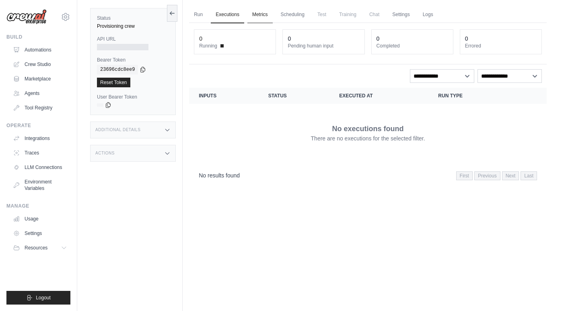
click at [261, 14] on link "Metrics" at bounding box center [260, 14] width 25 height 17
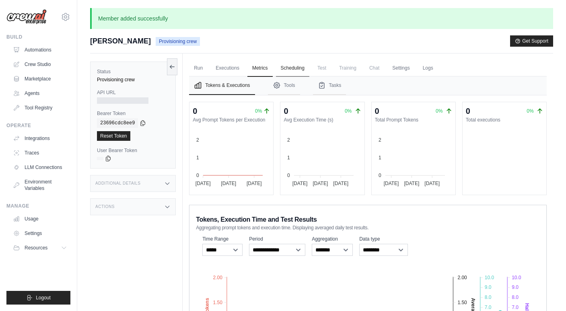
click at [293, 69] on link "Scheduling" at bounding box center [292, 68] width 33 height 17
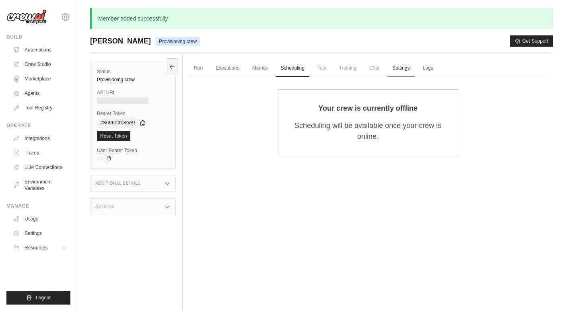
click at [397, 70] on link "Settings" at bounding box center [401, 68] width 27 height 17
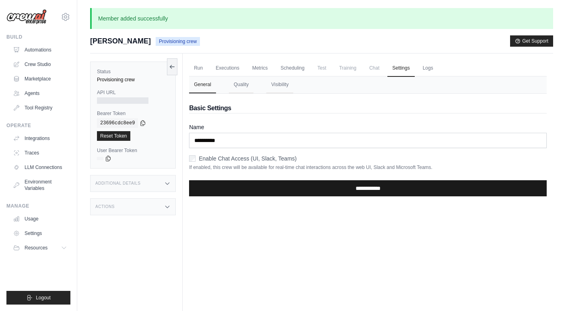
click at [380, 188] on input "**********" at bounding box center [368, 188] width 358 height 16
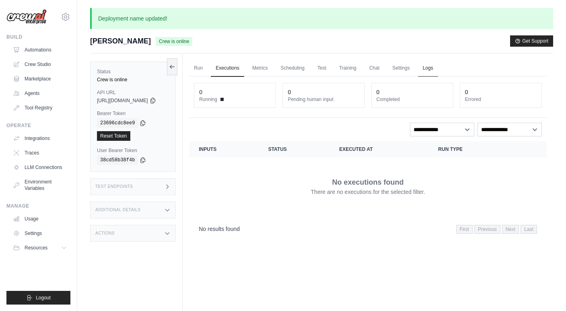
click at [437, 66] on link "Logs" at bounding box center [428, 68] width 20 height 17
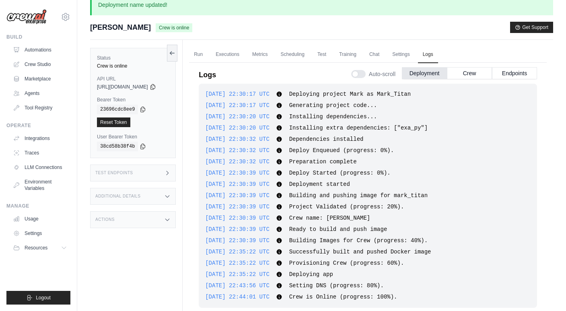
scroll to position [16, 0]
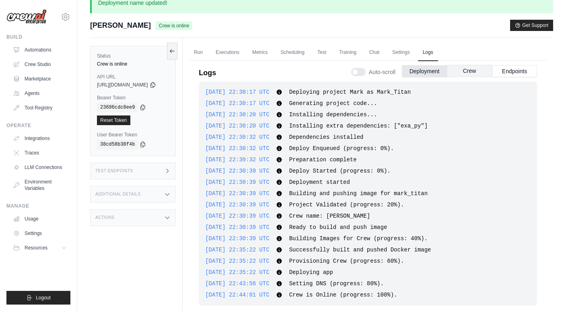
click at [475, 70] on button "Crew" at bounding box center [469, 71] width 45 height 12
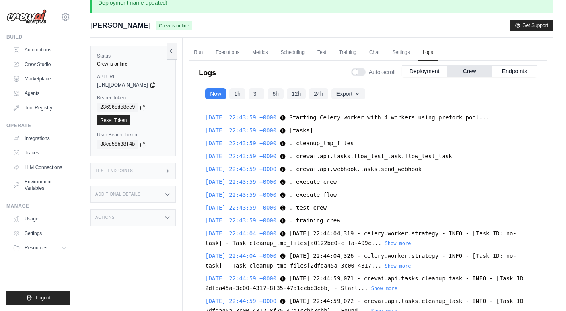
scroll to position [0, 0]
click at [519, 72] on button "Endpoints" at bounding box center [514, 71] width 45 height 12
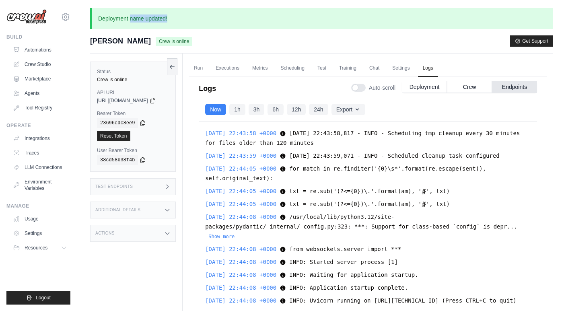
drag, startPoint x: 131, startPoint y: 19, endPoint x: 172, endPoint y: 19, distance: 40.7
click at [172, 19] on p "Deployment name updated!" at bounding box center [321, 18] width 463 height 21
click at [383, 68] on link "Chat" at bounding box center [375, 68] width 20 height 17
click at [238, 68] on link "Executions" at bounding box center [227, 68] width 33 height 17
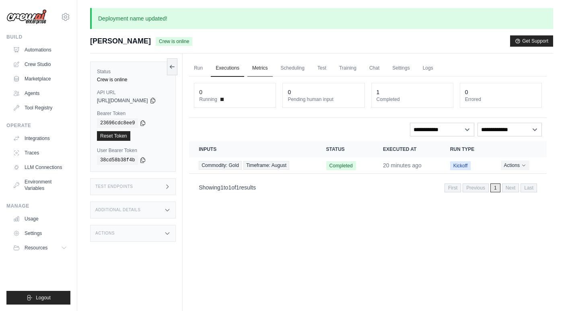
click at [268, 66] on link "Metrics" at bounding box center [260, 68] width 25 height 17
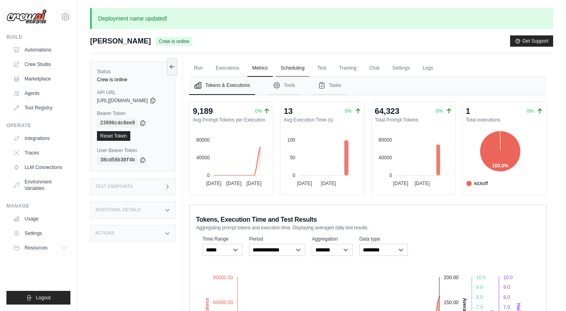
click at [306, 67] on link "Scheduling" at bounding box center [292, 68] width 33 height 17
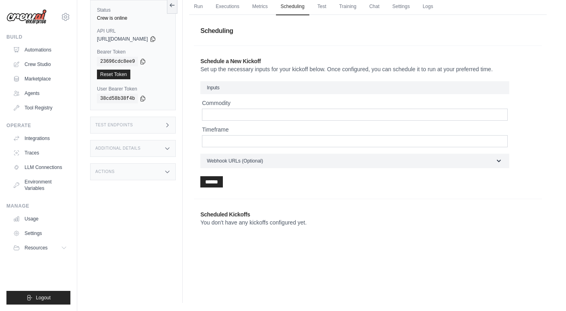
scroll to position [62, 0]
click at [228, 84] on h3 "Inputs" at bounding box center [354, 87] width 309 height 13
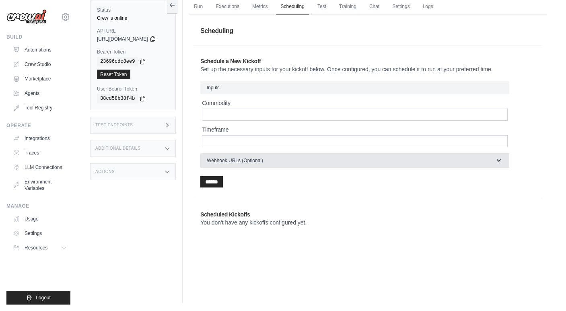
click at [503, 161] on icon "button" at bounding box center [499, 161] width 8 height 8
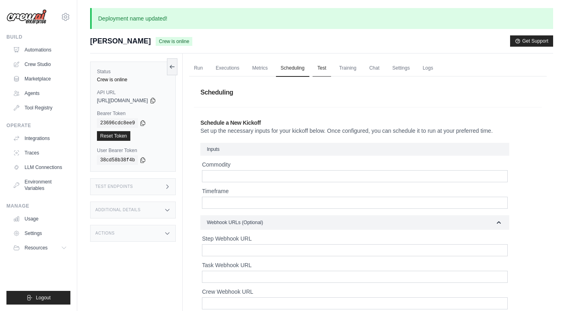
scroll to position [0, 0]
click at [331, 69] on link "Test" at bounding box center [322, 68] width 19 height 17
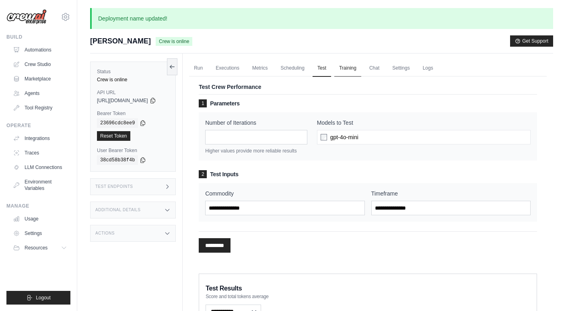
click at [361, 67] on link "Training" at bounding box center [348, 68] width 27 height 17
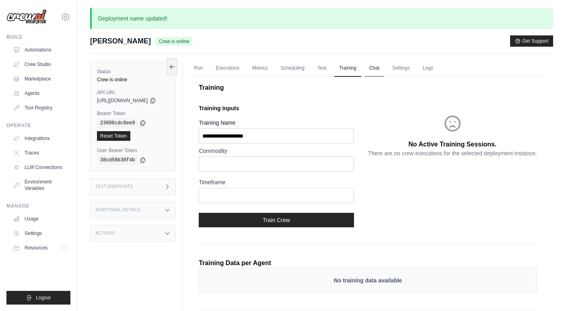
click at [382, 67] on link "Chat" at bounding box center [375, 68] width 20 height 17
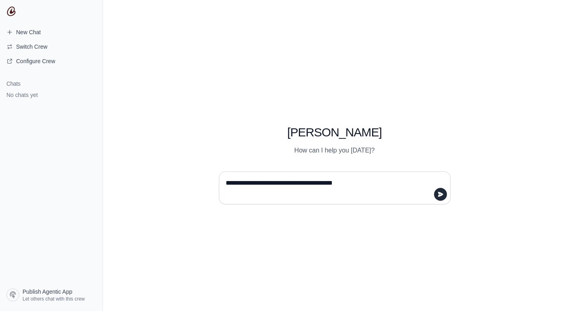
type textarea "**********"
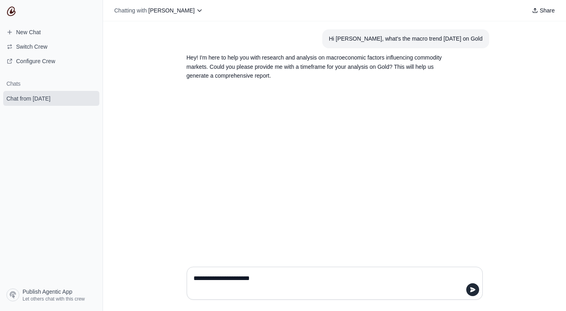
type textarea "**********"
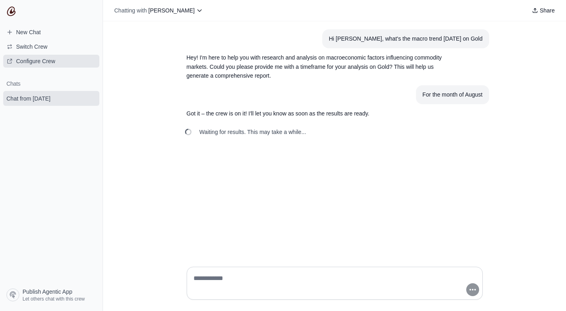
click at [37, 60] on span "Configure Crew" at bounding box center [35, 61] width 39 height 8
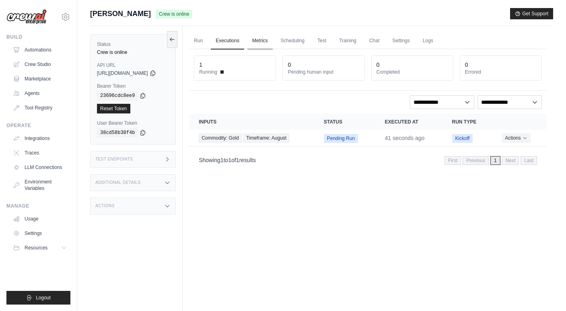
click at [269, 40] on link "Metrics" at bounding box center [260, 41] width 25 height 17
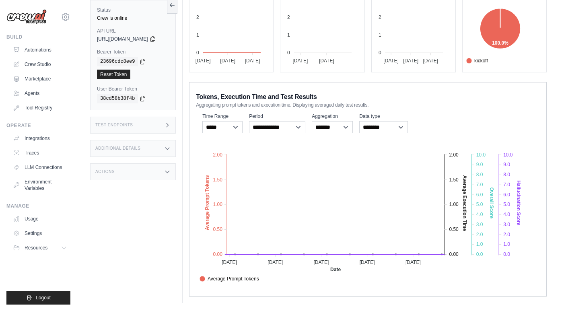
scroll to position [2, 0]
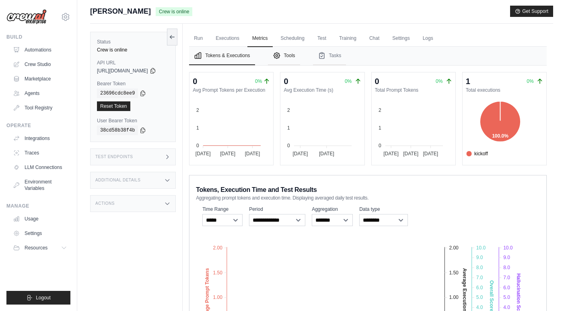
click at [300, 54] on button "Tools" at bounding box center [284, 56] width 32 height 19
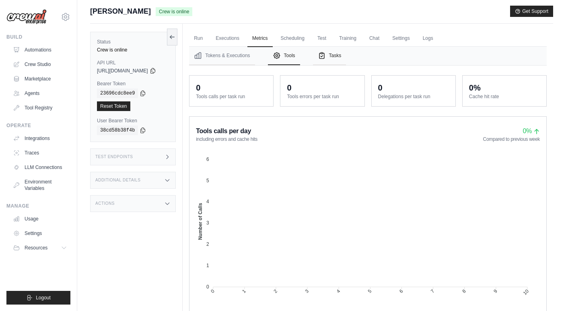
click at [345, 57] on button "Tasks" at bounding box center [329, 56] width 33 height 19
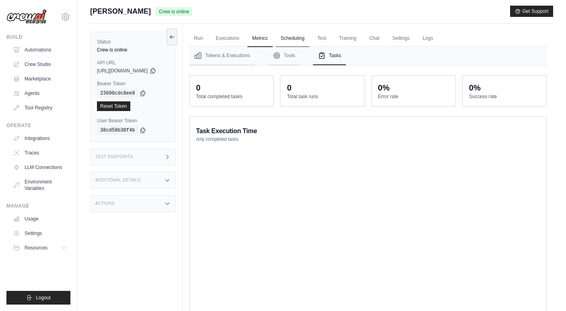
click at [307, 39] on link "Scheduling" at bounding box center [292, 38] width 33 height 17
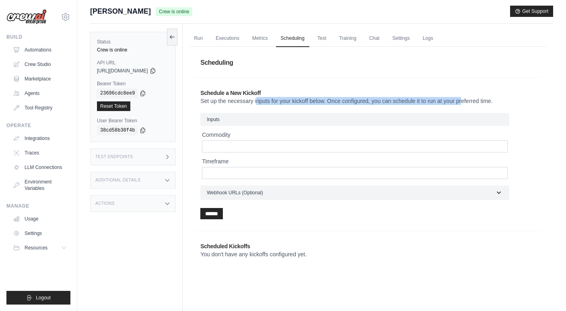
drag, startPoint x: 227, startPoint y: 99, endPoint x: 435, endPoint y: 102, distance: 207.7
click at [435, 102] on p "Set up the necessary inputs for your kickoff below. Once configured, you can sc…" at bounding box center [367, 101] width 335 height 8
click at [254, 148] on input "Commodity" at bounding box center [355, 146] width 306 height 12
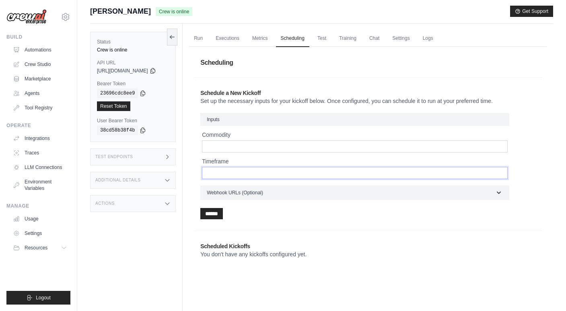
click at [248, 173] on input "Timeframe" at bounding box center [355, 173] width 306 height 12
click at [330, 37] on link "Test" at bounding box center [322, 38] width 19 height 17
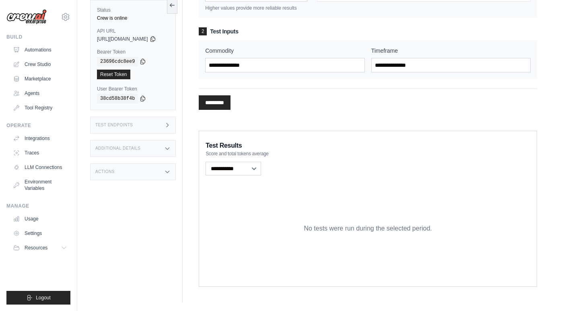
scroll to position [116, 0]
select select "**********"
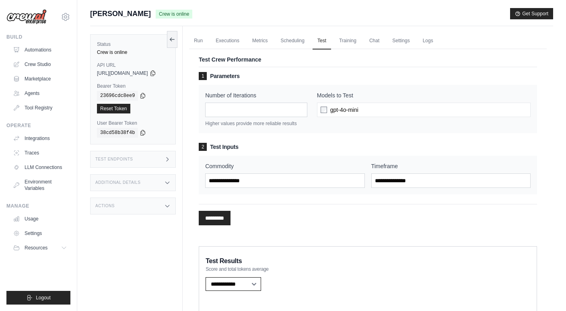
scroll to position [0, 0]
click at [361, 42] on link "Training" at bounding box center [348, 41] width 27 height 17
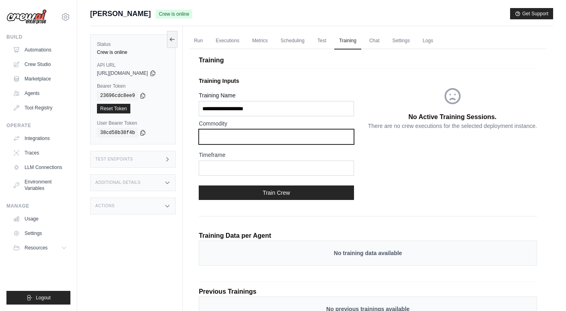
click at [291, 138] on input "text" at bounding box center [276, 136] width 155 height 15
type input "*"
type input "*********"
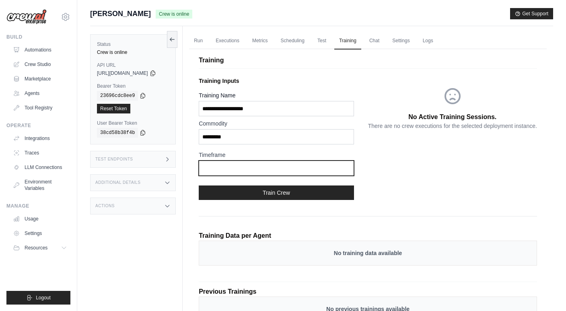
click at [277, 169] on input "text" at bounding box center [276, 168] width 155 height 15
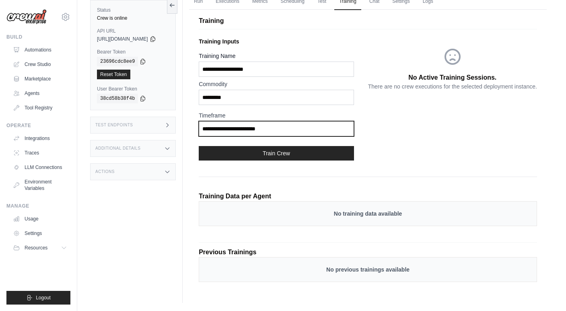
scroll to position [39, 0]
type input "**********"
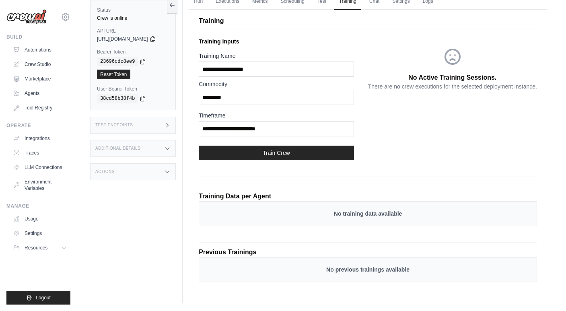
click at [285, 153] on button "Train Crew" at bounding box center [276, 153] width 155 height 14
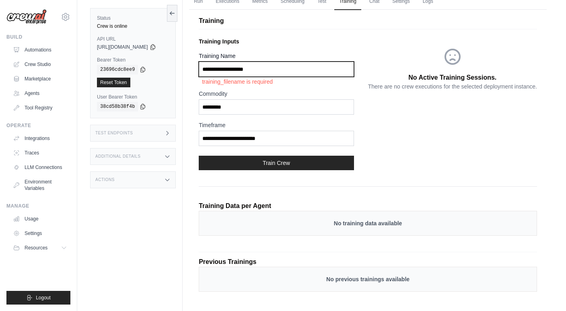
click at [275, 72] on input "Training Name" at bounding box center [276, 69] width 155 height 15
type input "*"
click at [380, 128] on div "No Active Training Sessions. There are no crew executions for the selected depl…" at bounding box center [452, 105] width 169 height 143
click at [290, 70] on input "**********" at bounding box center [276, 69] width 155 height 15
type input "**********"
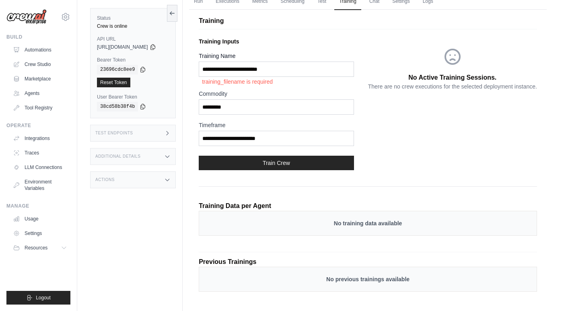
click at [377, 136] on div "No Active Training Sessions. There are no crew executions for the selected depl…" at bounding box center [452, 105] width 169 height 143
click at [254, 70] on input "**********" at bounding box center [276, 69] width 155 height 15
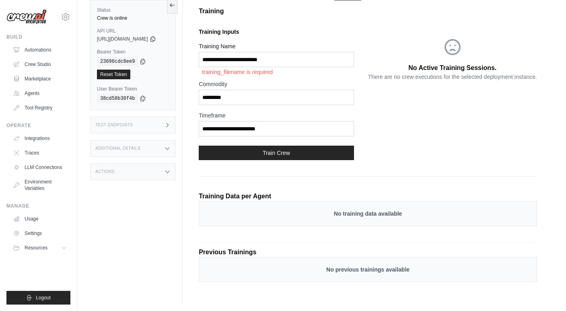
click at [295, 153] on button "Train Crew" at bounding box center [276, 153] width 155 height 14
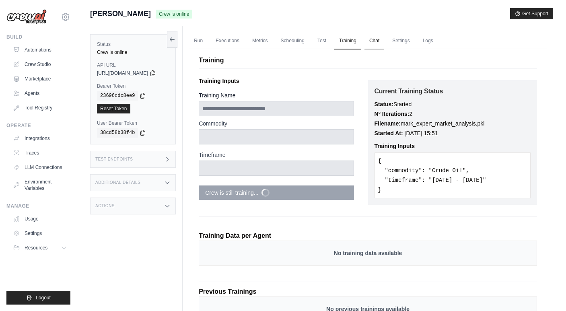
click at [384, 42] on link "Chat" at bounding box center [375, 41] width 20 height 17
click at [234, 41] on link "Executions" at bounding box center [227, 41] width 33 height 17
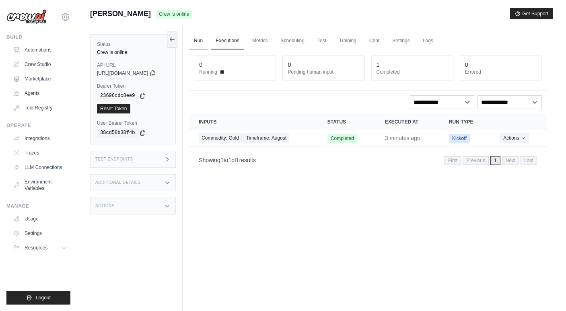
click at [208, 41] on link "Run" at bounding box center [198, 41] width 19 height 17
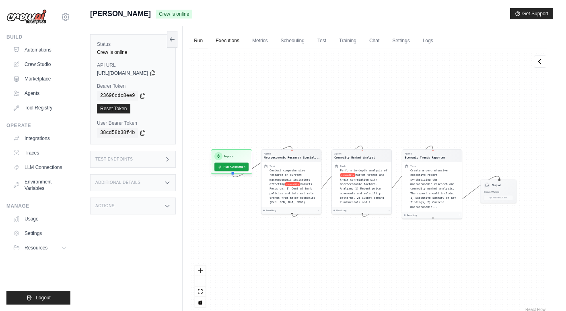
click at [240, 39] on link "Executions" at bounding box center [227, 41] width 33 height 17
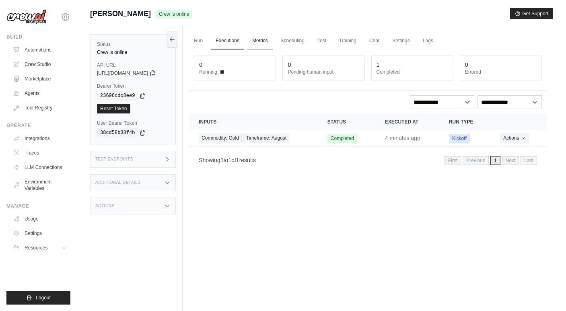
click at [273, 40] on link "Metrics" at bounding box center [260, 41] width 25 height 17
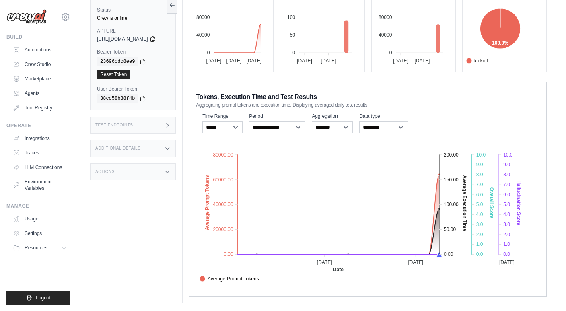
scroll to position [2, 0]
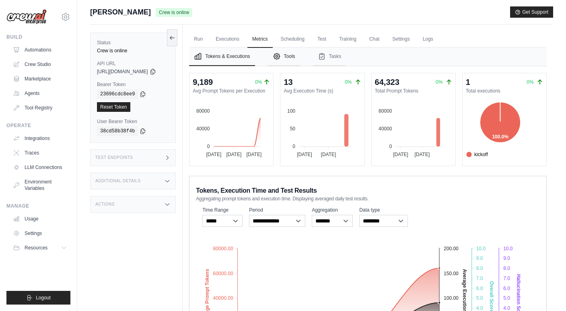
click at [298, 56] on button "Tools" at bounding box center [284, 57] width 32 height 19
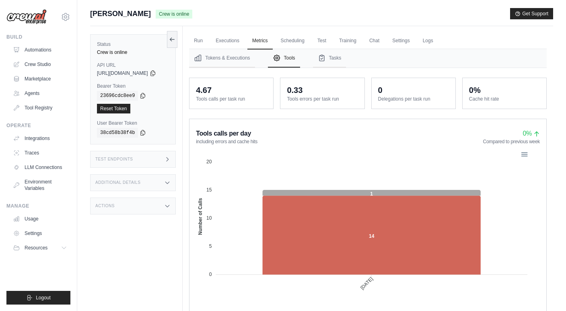
scroll to position [0, 0]
click at [343, 61] on button "Tasks" at bounding box center [329, 58] width 33 height 19
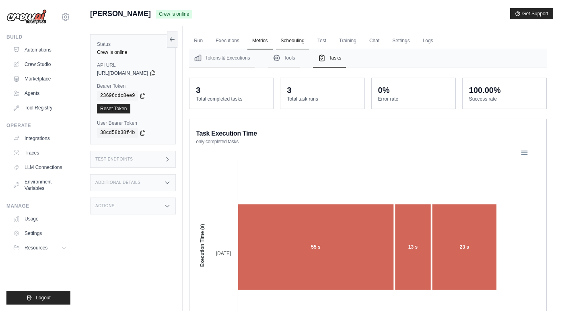
click at [307, 40] on link "Scheduling" at bounding box center [292, 41] width 33 height 17
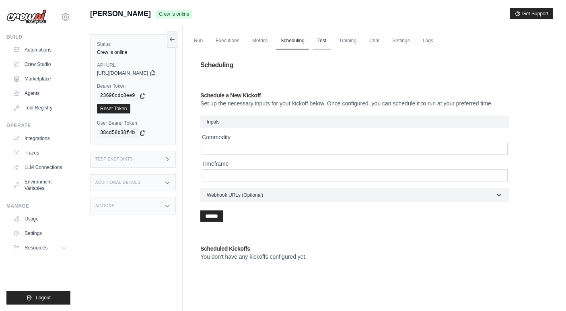
click at [331, 40] on link "Test" at bounding box center [322, 41] width 19 height 17
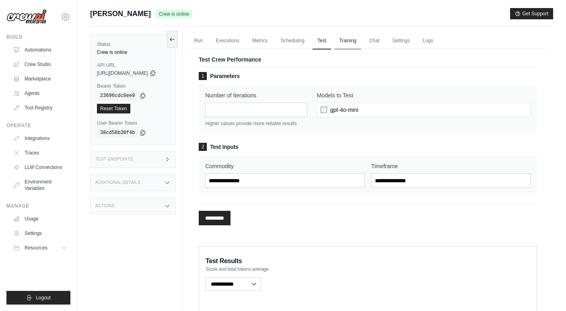
click at [359, 41] on link "Training" at bounding box center [348, 41] width 27 height 17
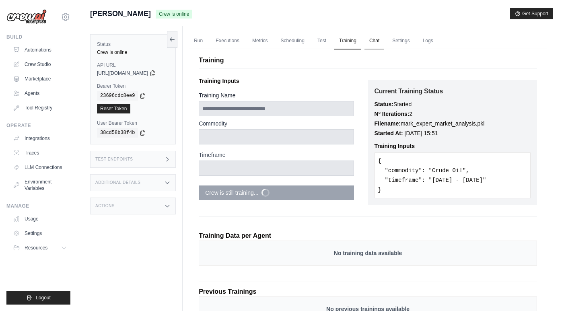
click at [384, 40] on link "Chat" at bounding box center [375, 41] width 20 height 17
click at [415, 39] on link "Settings" at bounding box center [401, 41] width 27 height 17
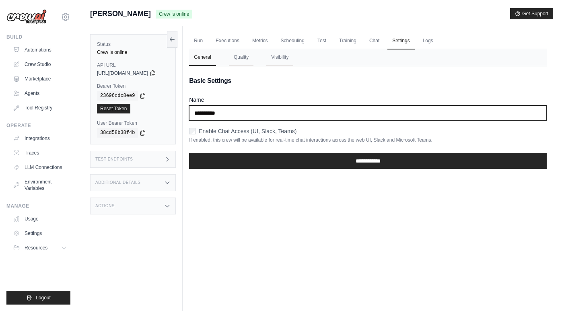
click at [233, 114] on input "**********" at bounding box center [368, 112] width 358 height 15
type input "**********"
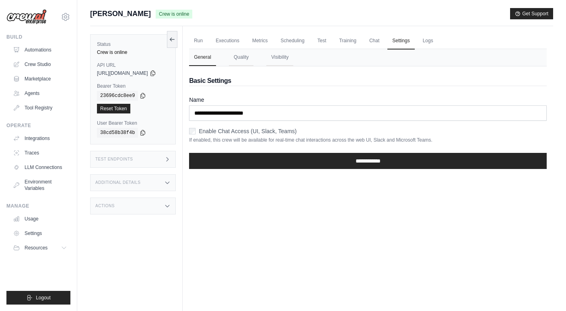
click at [328, 210] on div "Run Executions Metrics Scheduling Test Training Chat Settings Logs 0 Running 0 …" at bounding box center [368, 181] width 371 height 311
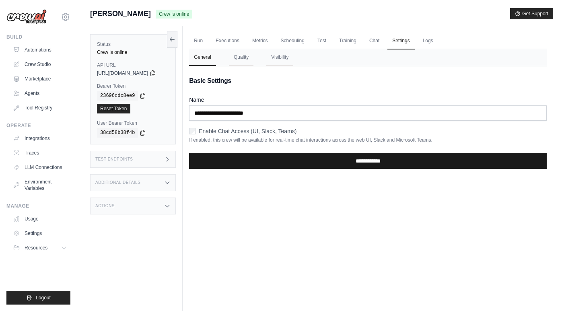
click at [376, 162] on input "**********" at bounding box center [368, 161] width 358 height 16
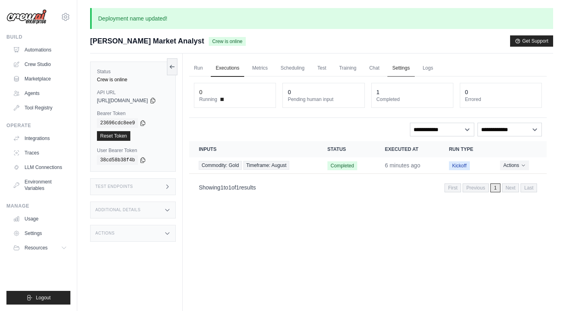
click at [415, 67] on link "Settings" at bounding box center [401, 68] width 27 height 17
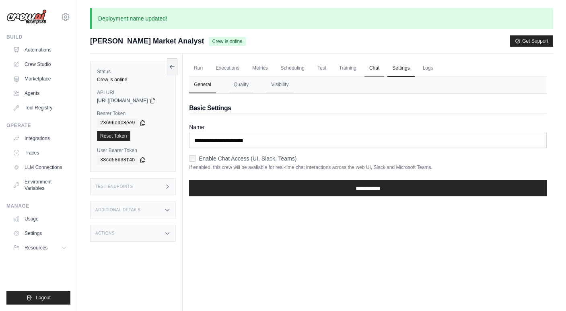
click at [384, 69] on link "Chat" at bounding box center [375, 68] width 20 height 17
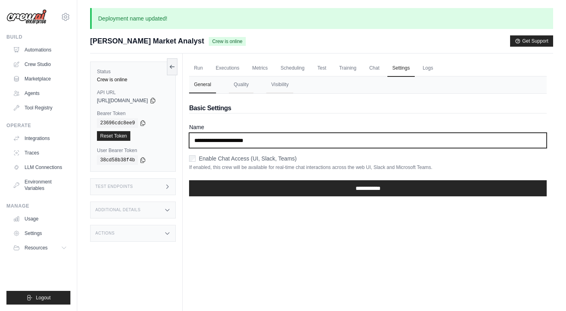
click at [229, 137] on input "**********" at bounding box center [368, 140] width 358 height 15
drag, startPoint x: 220, startPoint y: 141, endPoint x: 223, endPoint y: 151, distance: 10.0
click at [220, 141] on input "**********" at bounding box center [368, 140] width 358 height 15
click at [226, 140] on input "**********" at bounding box center [368, 140] width 358 height 15
drag, startPoint x: 219, startPoint y: 140, endPoint x: 282, endPoint y: 139, distance: 63.2
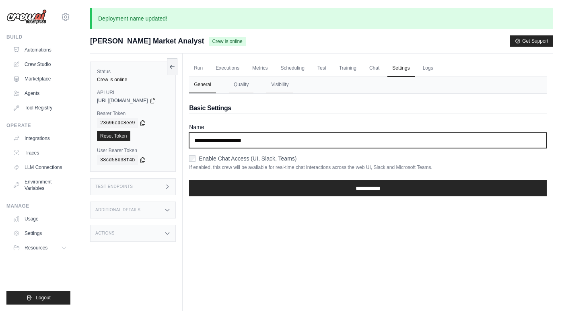
click at [282, 139] on input "**********" at bounding box center [368, 140] width 358 height 15
drag, startPoint x: 225, startPoint y: 140, endPoint x: 219, endPoint y: 140, distance: 5.6
click at [219, 140] on input "**********" at bounding box center [368, 140] width 358 height 15
click at [276, 139] on input "**********" at bounding box center [368, 140] width 358 height 15
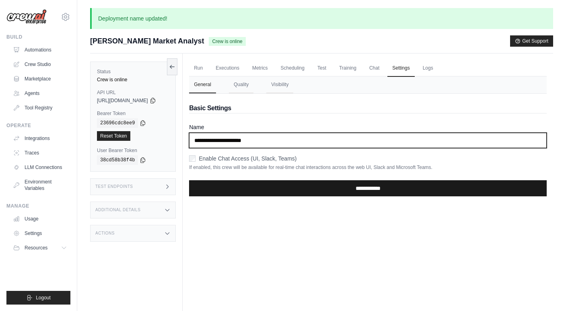
type input "**********"
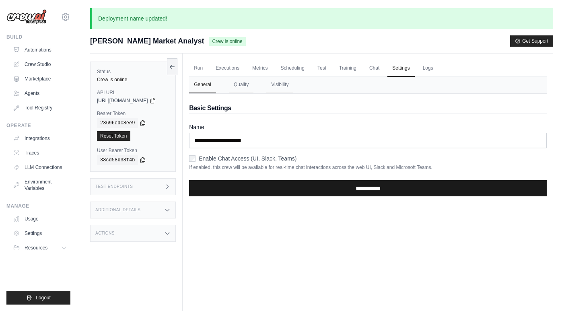
click at [361, 188] on input "**********" at bounding box center [368, 188] width 358 height 16
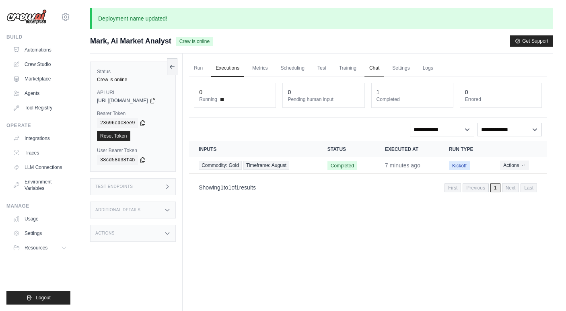
click at [384, 67] on link "Chat" at bounding box center [375, 68] width 20 height 17
click at [205, 68] on link "Run" at bounding box center [198, 68] width 19 height 17
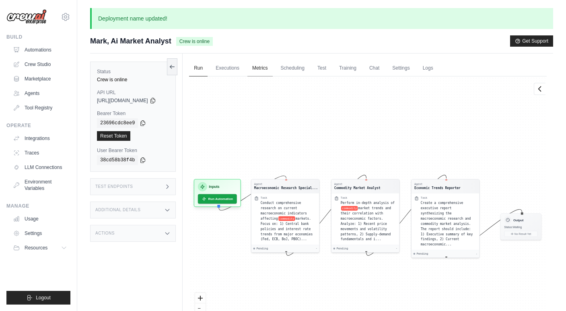
click at [270, 69] on link "Metrics" at bounding box center [260, 68] width 25 height 17
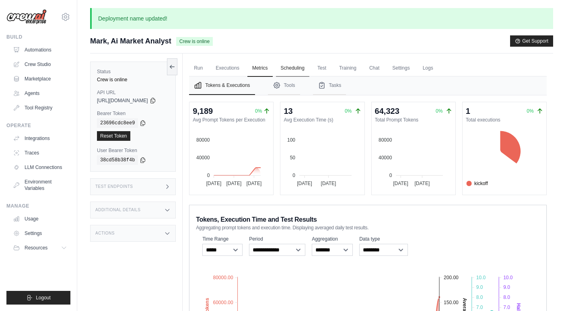
click at [304, 68] on link "Scheduling" at bounding box center [292, 68] width 33 height 17
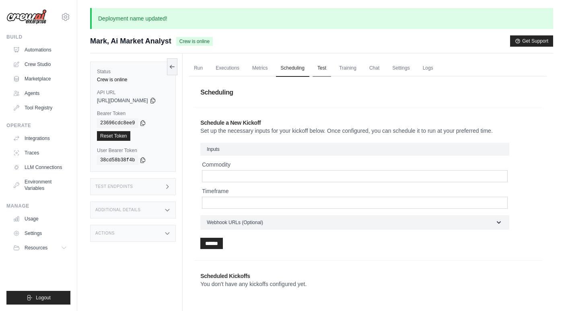
click at [331, 68] on link "Test" at bounding box center [322, 68] width 19 height 17
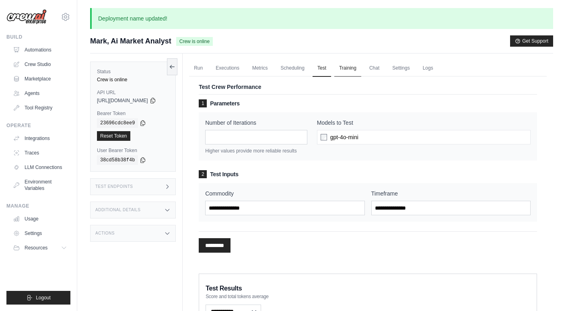
click at [357, 67] on link "Training" at bounding box center [348, 68] width 27 height 17
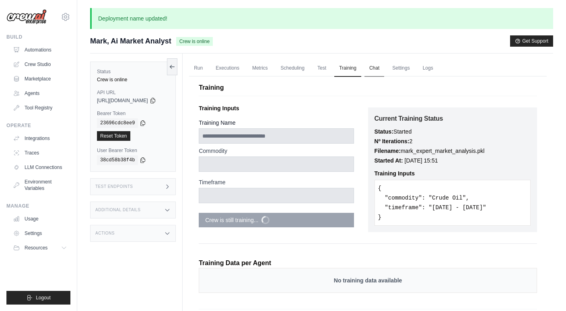
click at [382, 67] on link "Chat" at bounding box center [375, 68] width 20 height 17
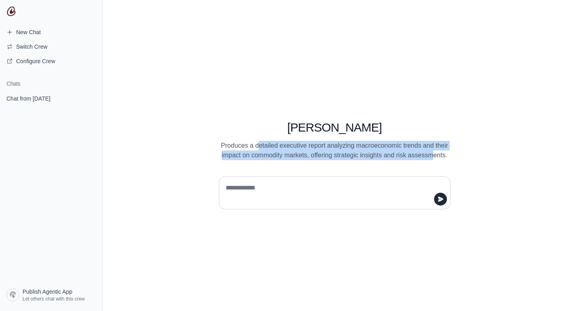
drag, startPoint x: 259, startPoint y: 143, endPoint x: 434, endPoint y: 151, distance: 175.3
click at [434, 151] on p "Produces a detailed executive report analyzing macroeconomic trends and their i…" at bounding box center [335, 150] width 232 height 19
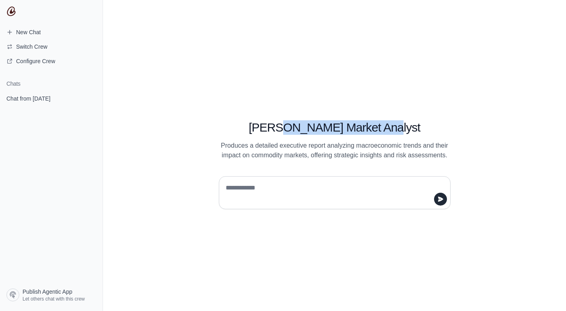
drag, startPoint x: 305, startPoint y: 126, endPoint x: 416, endPoint y: 130, distance: 110.8
click at [416, 130] on h1 "[PERSON_NAME] Market Analyst" at bounding box center [335, 127] width 232 height 14
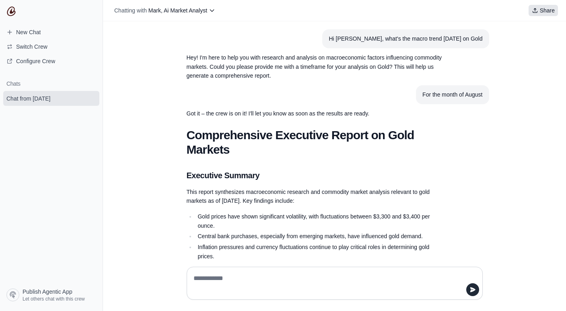
click at [544, 12] on span "Share" at bounding box center [547, 10] width 15 height 8
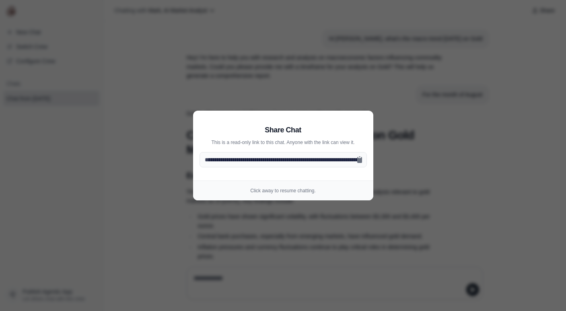
click at [487, 136] on aside "**********" at bounding box center [283, 155] width 566 height 311
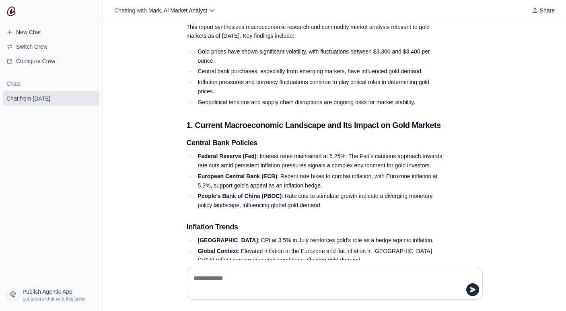
scroll to position [164, 0]
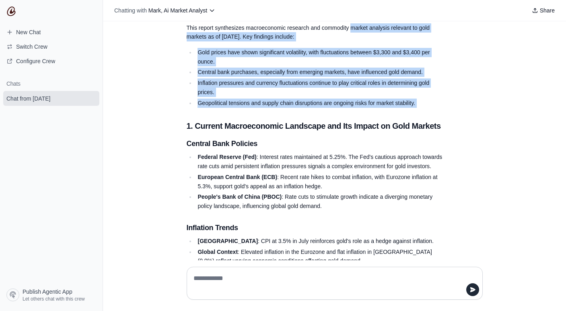
drag, startPoint x: 353, startPoint y: 26, endPoint x: 357, endPoint y: 109, distance: 83.4
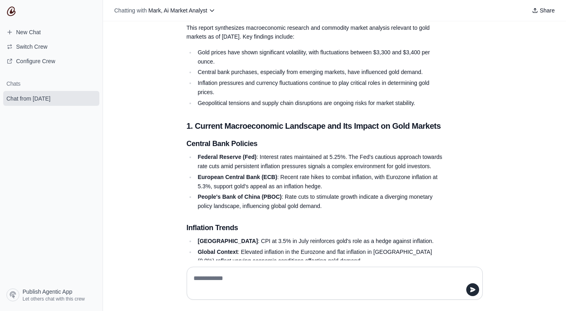
click at [221, 278] on textarea at bounding box center [332, 283] width 281 height 23
type textarea "**********"
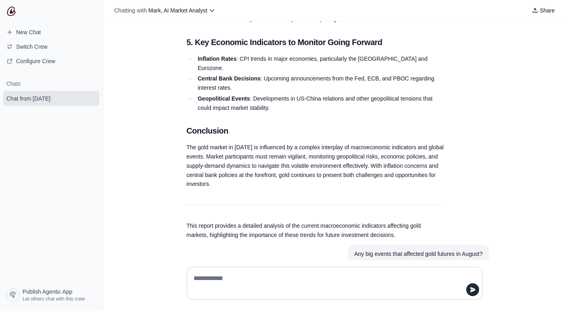
scroll to position [936, 0]
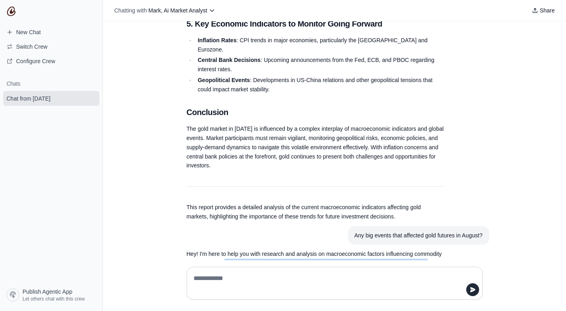
drag, startPoint x: 225, startPoint y: 234, endPoint x: 329, endPoint y: 248, distance: 105.1
click at [329, 248] on section "Hey! I'm here to help you with research and analysis on macroeconomic factors i…" at bounding box center [315, 263] width 271 height 37
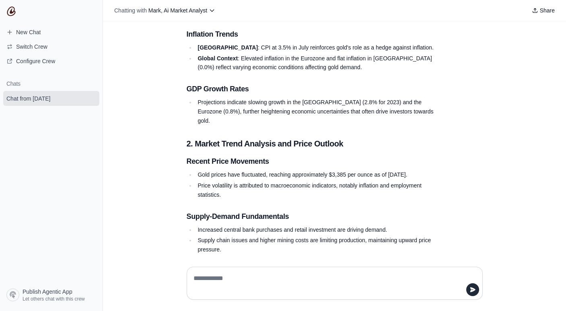
scroll to position [0, 0]
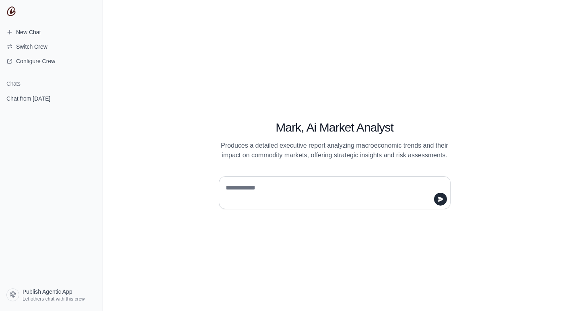
click at [295, 192] on textarea at bounding box center [332, 193] width 217 height 23
